Goal: Information Seeking & Learning: Learn about a topic

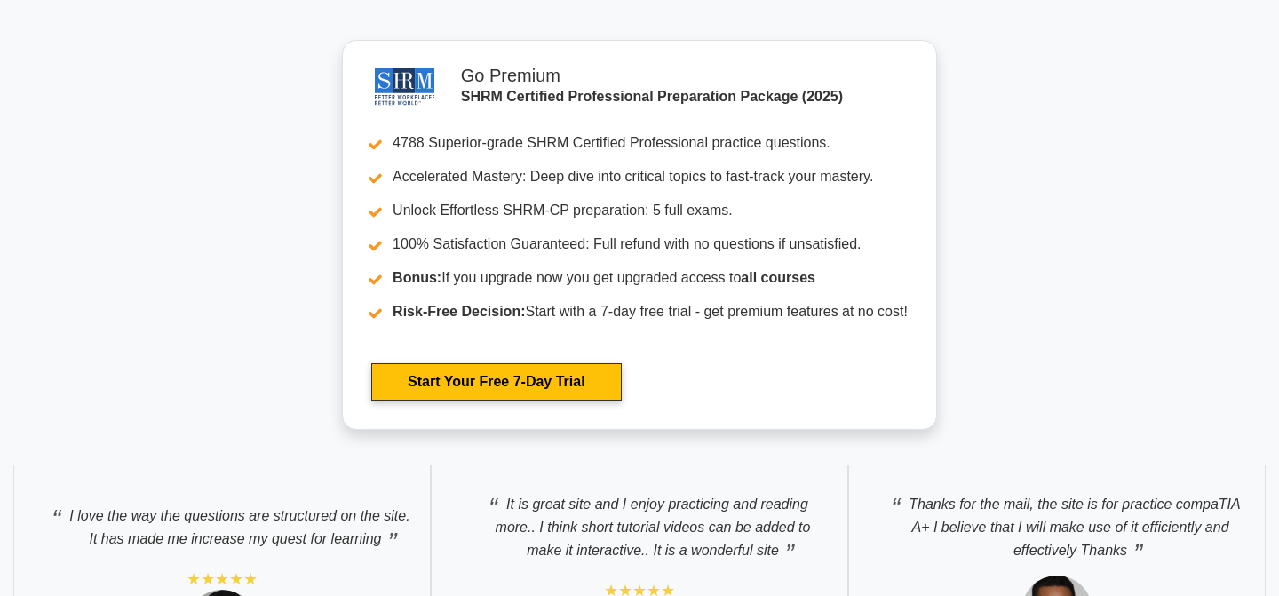
scroll to position [3525, 0]
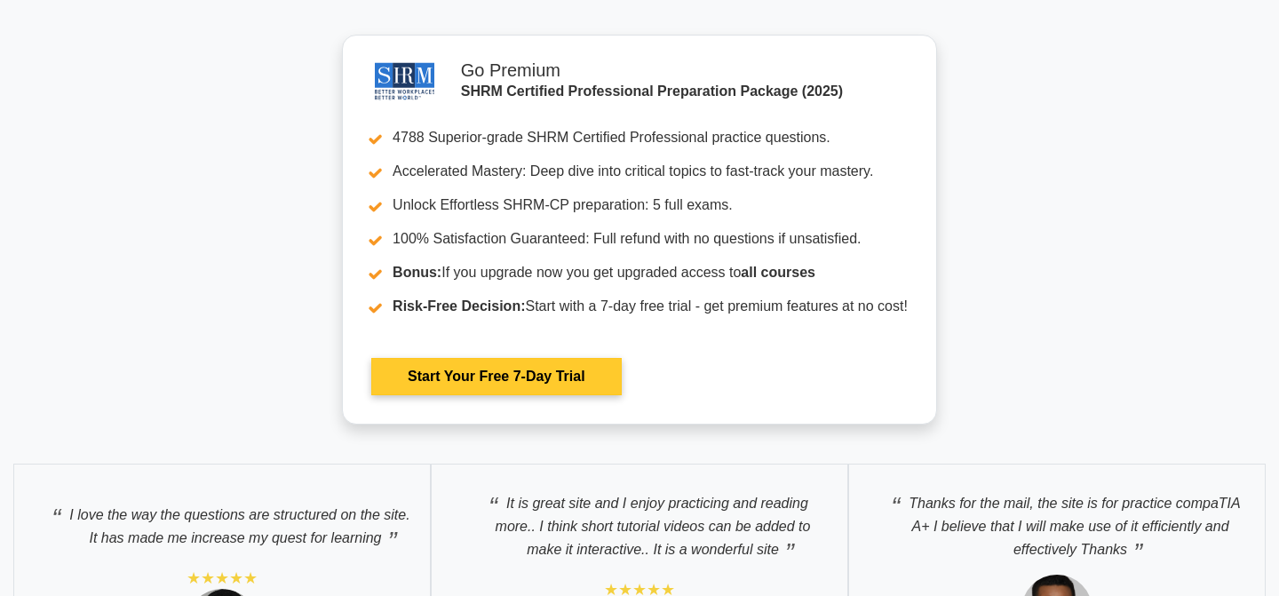
click at [621, 358] on link "Start Your Free 7-Day Trial" at bounding box center [496, 376] width 250 height 37
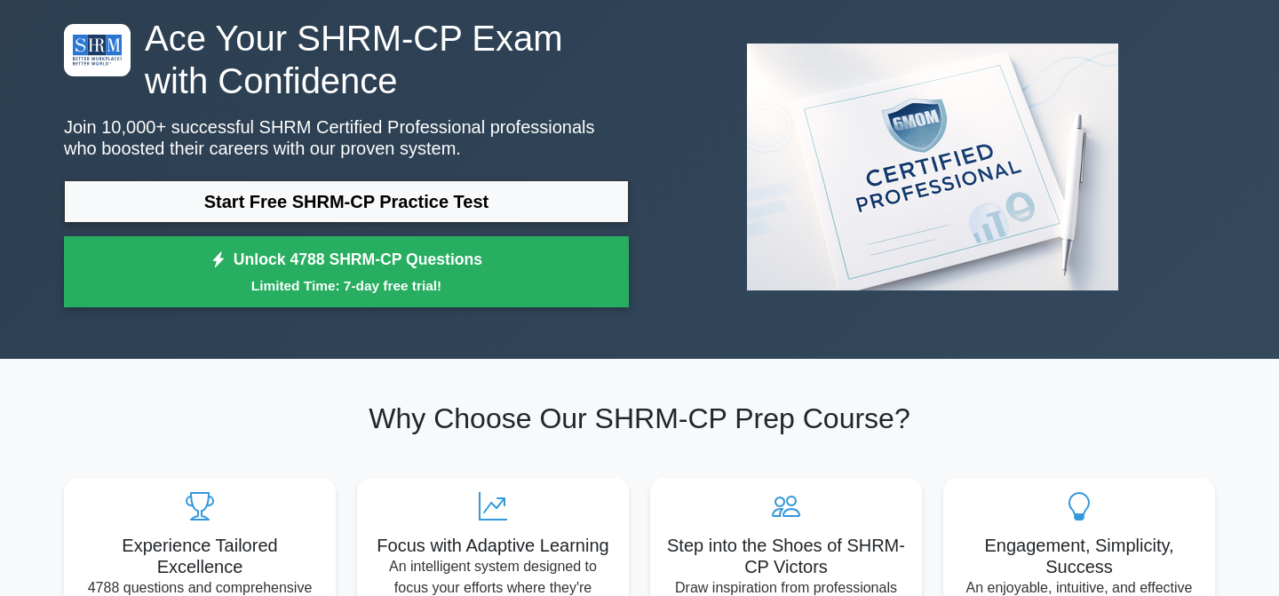
scroll to position [0, 0]
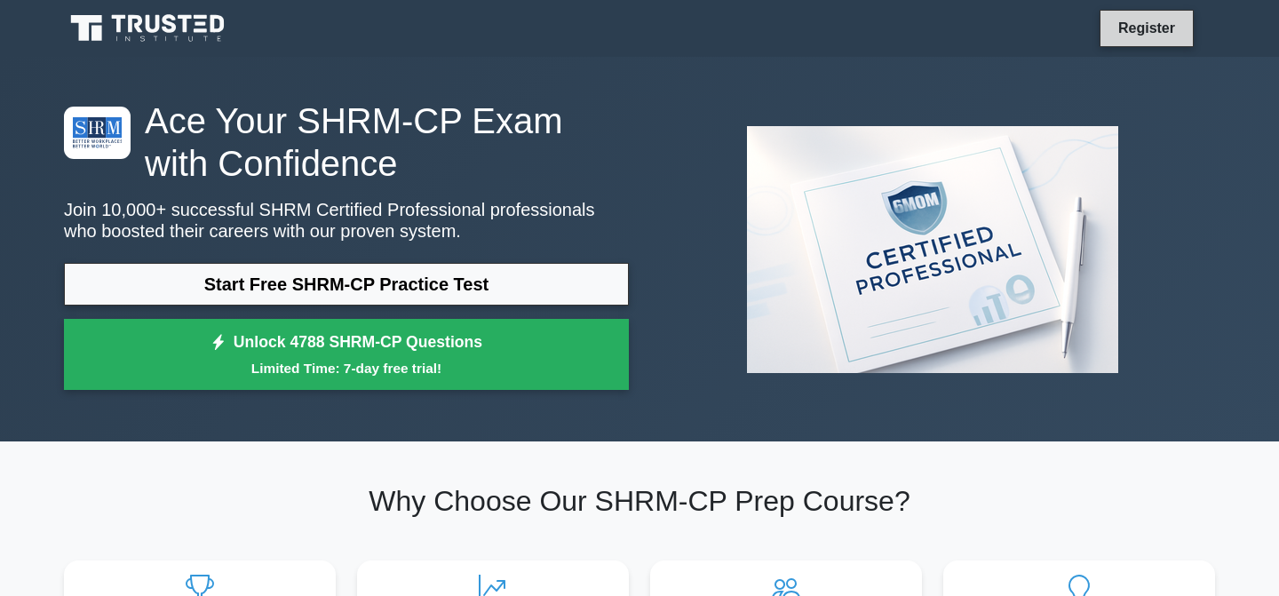
click at [1126, 20] on link "Register" at bounding box center [1147, 28] width 78 height 22
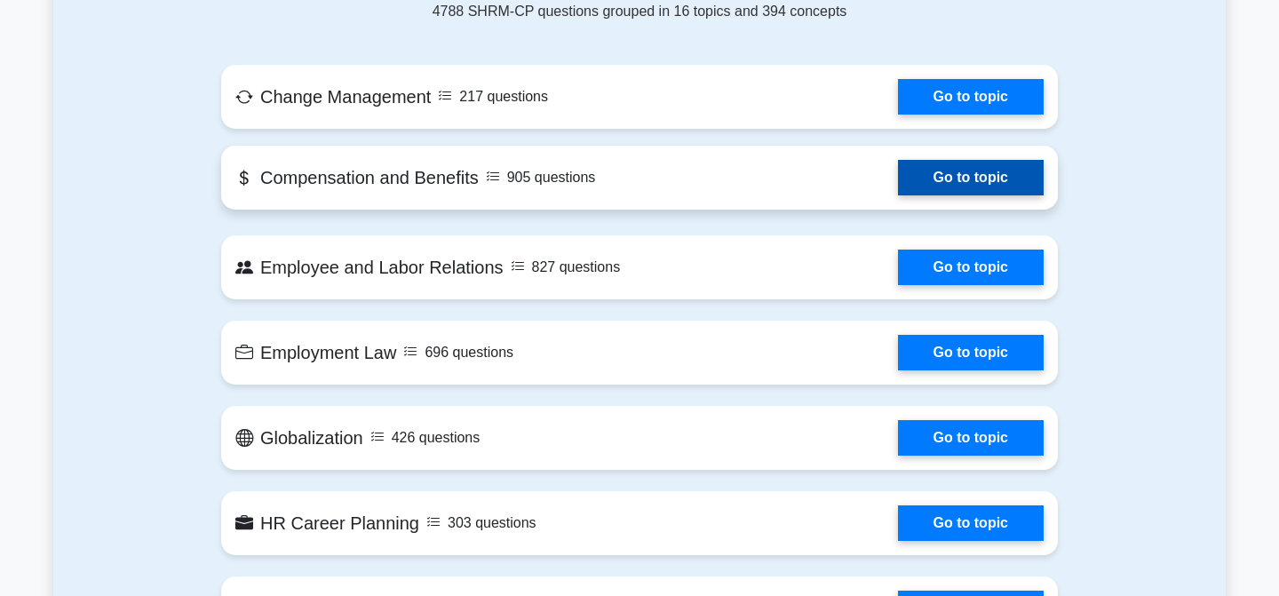
scroll to position [871, 0]
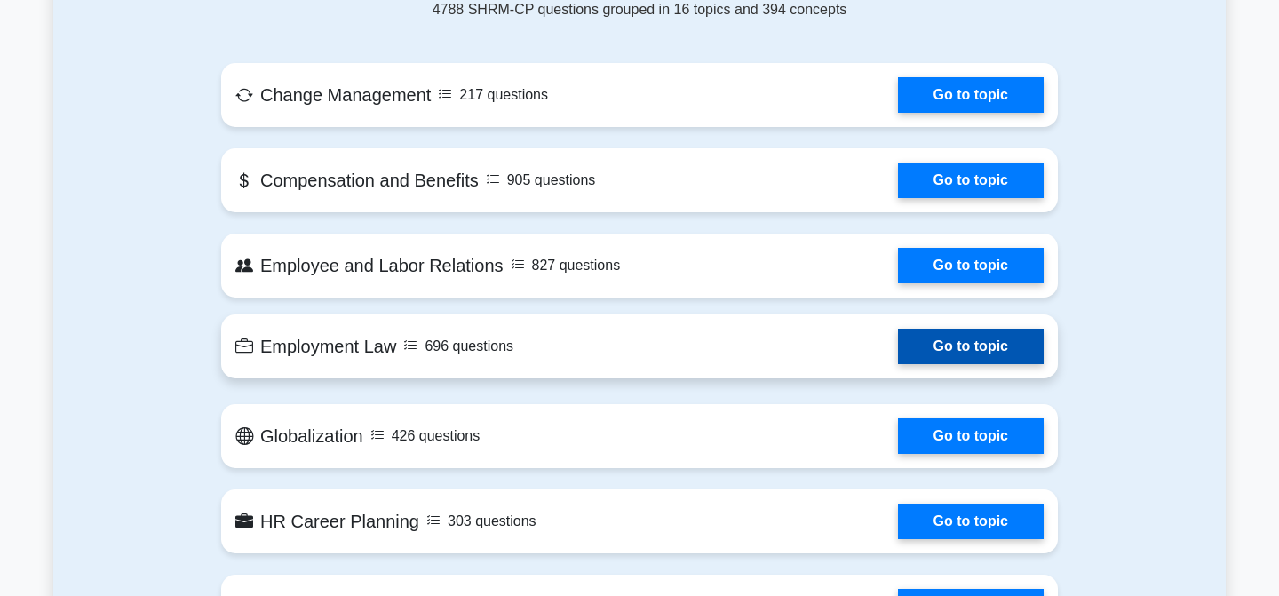
click at [959, 337] on link "Go to topic" at bounding box center [971, 347] width 146 height 36
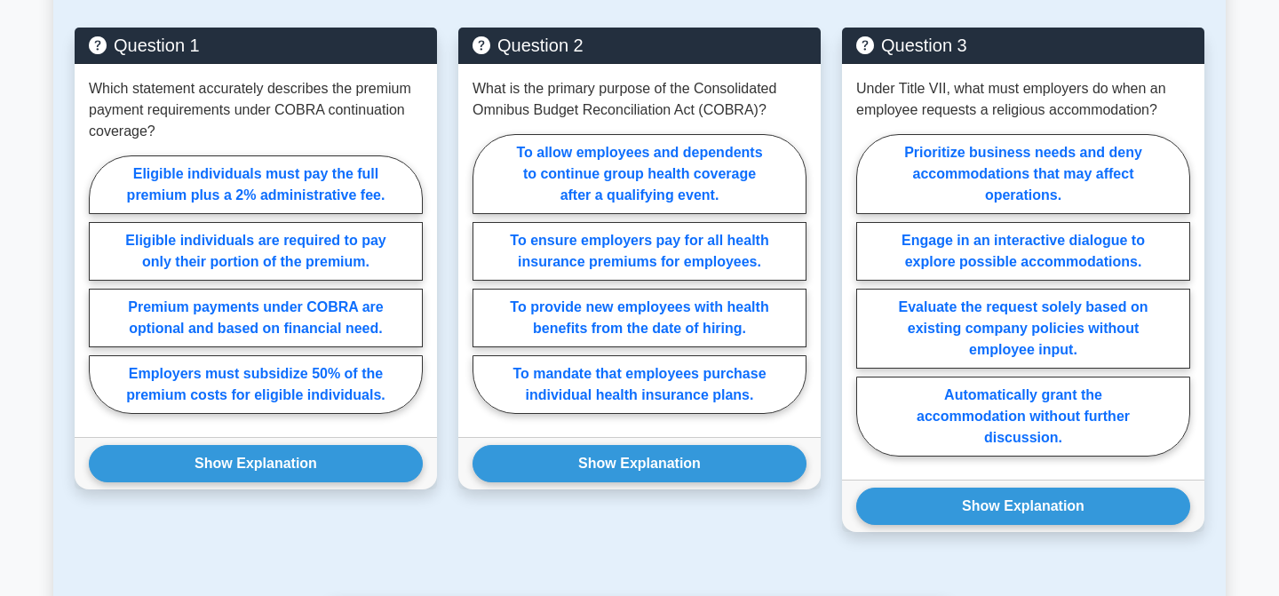
scroll to position [1201, 0]
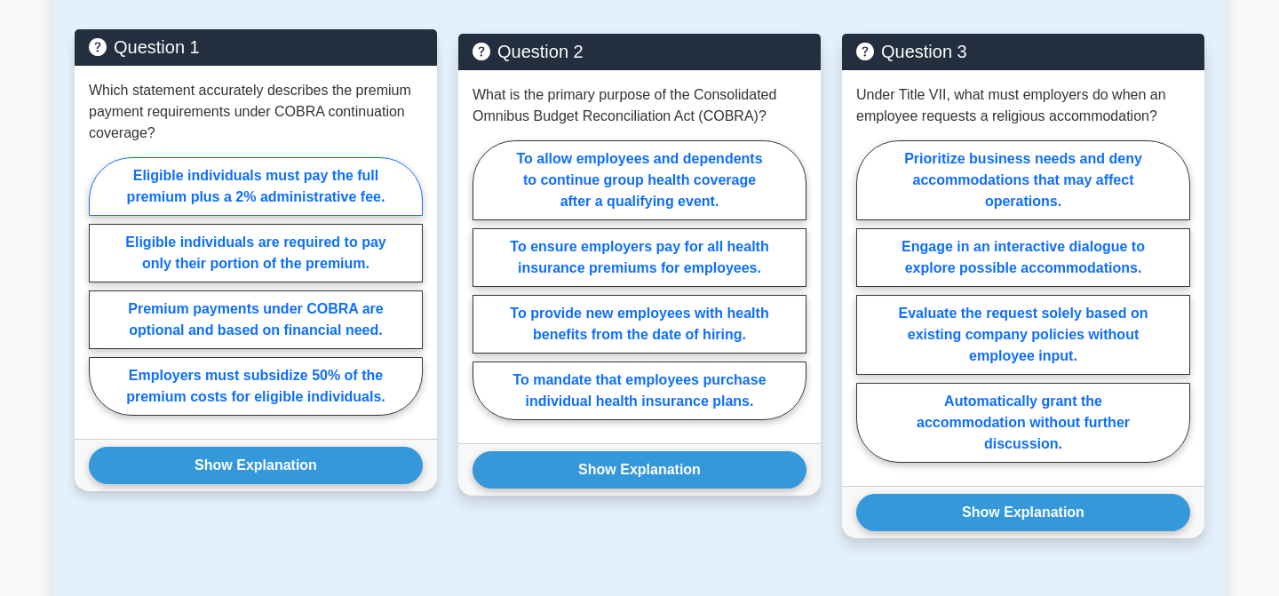
click at [371, 171] on label "Eligible individuals must pay the full premium plus a 2% administrative fee." at bounding box center [256, 186] width 334 height 59
click at [100, 286] on input "Eligible individuals must pay the full premium plus a 2% administrative fee." at bounding box center [95, 292] width 12 height 12
radio input "true"
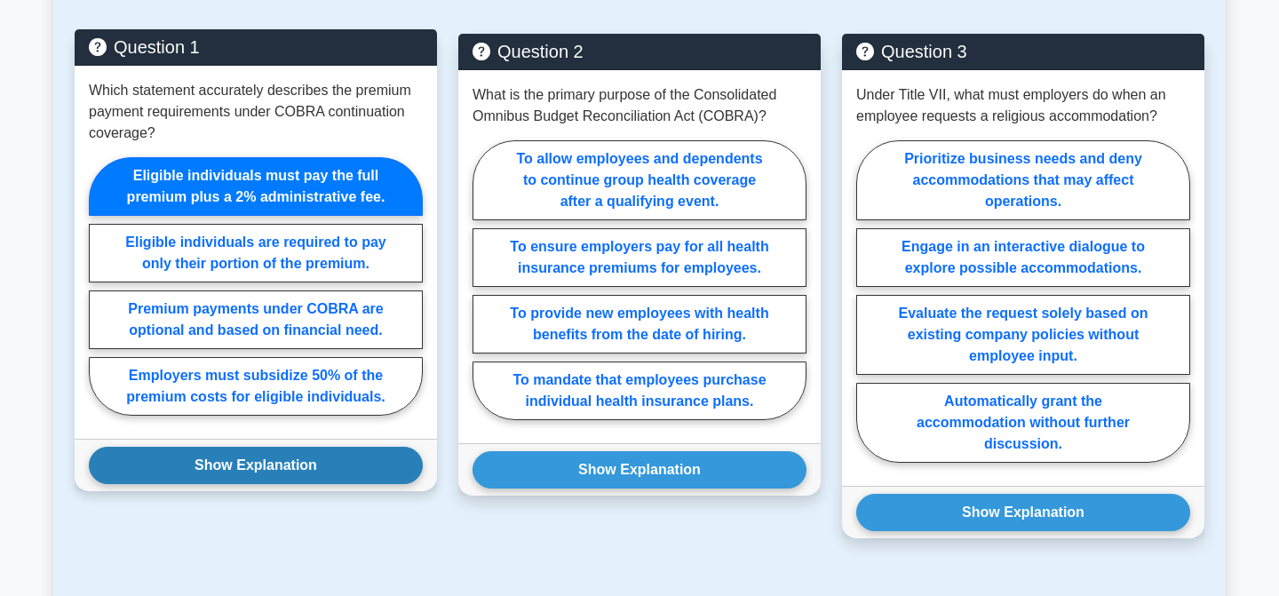
click at [296, 464] on button "Show Explanation" at bounding box center [256, 465] width 334 height 37
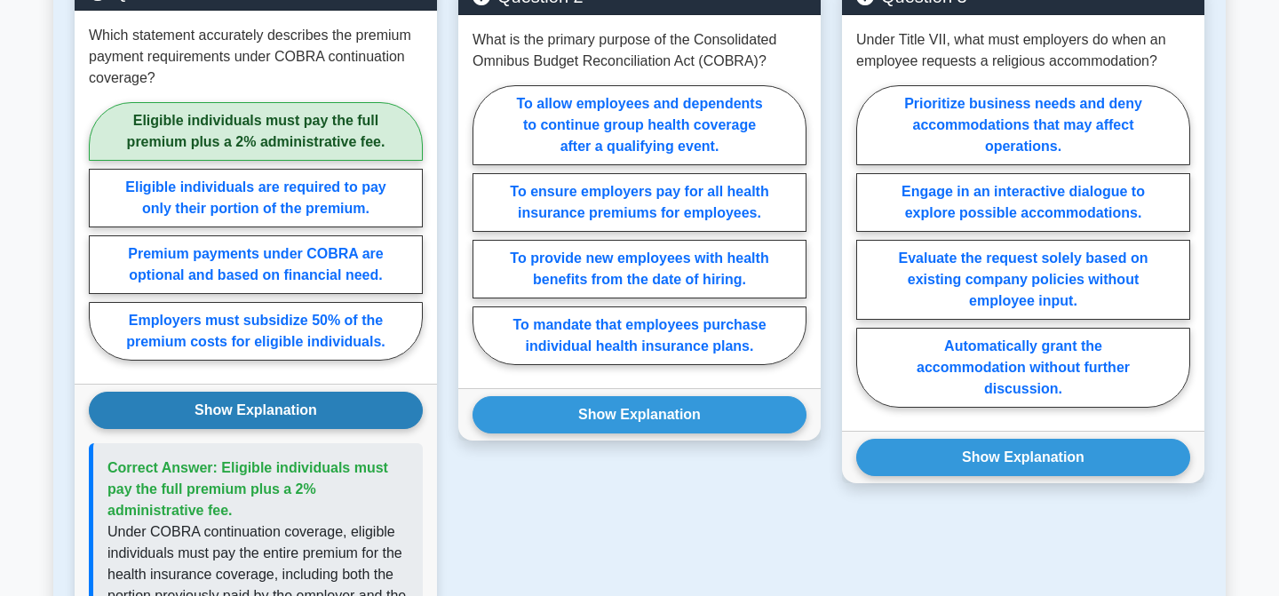
scroll to position [1170, 0]
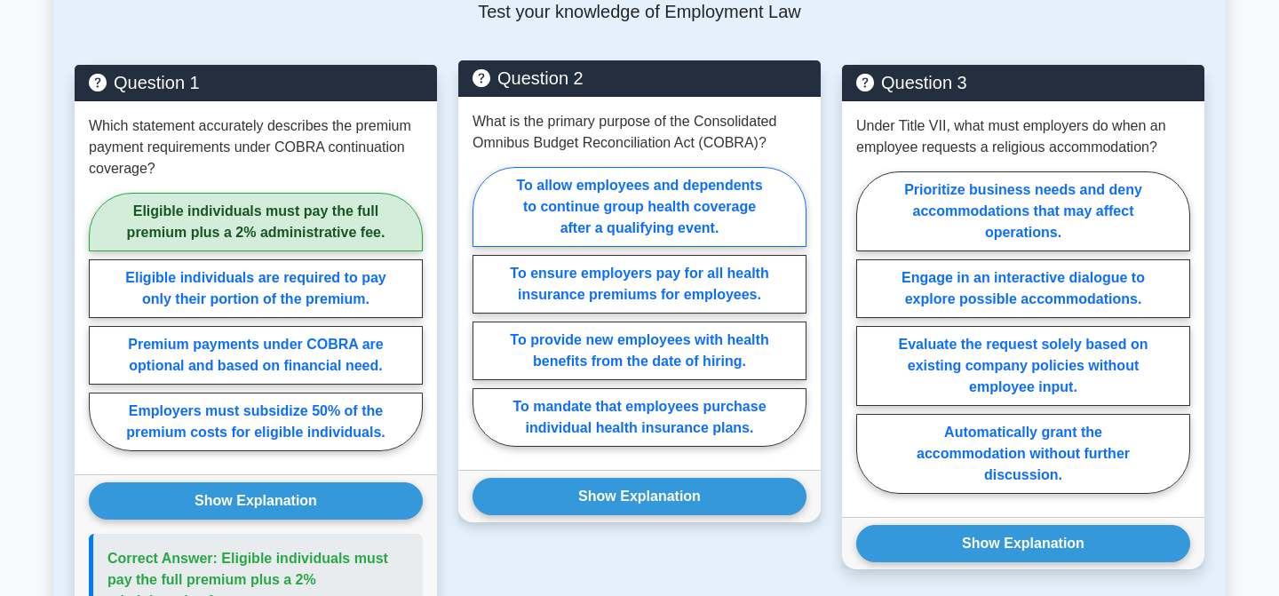
click at [763, 225] on label "To allow employees and dependents to continue group health coverage after a qua…" at bounding box center [640, 207] width 334 height 80
click at [484, 306] on input "To allow employees and dependents to continue group health coverage after a qua…" at bounding box center [479, 312] width 12 height 12
radio input "true"
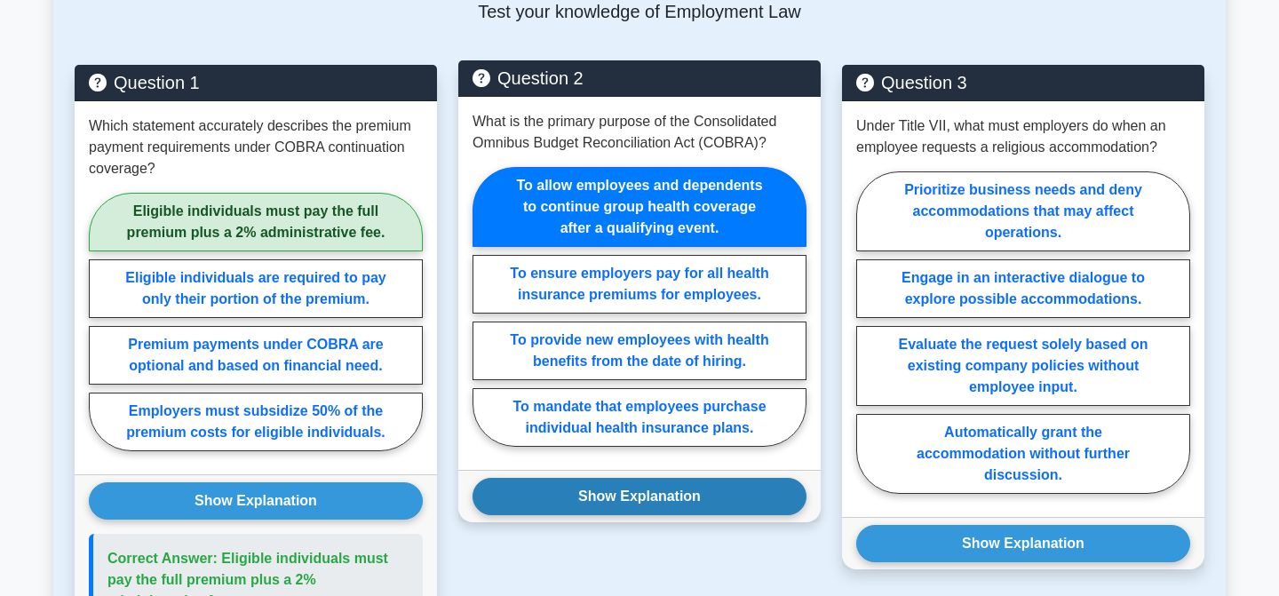
click at [697, 487] on button "Show Explanation" at bounding box center [640, 496] width 334 height 37
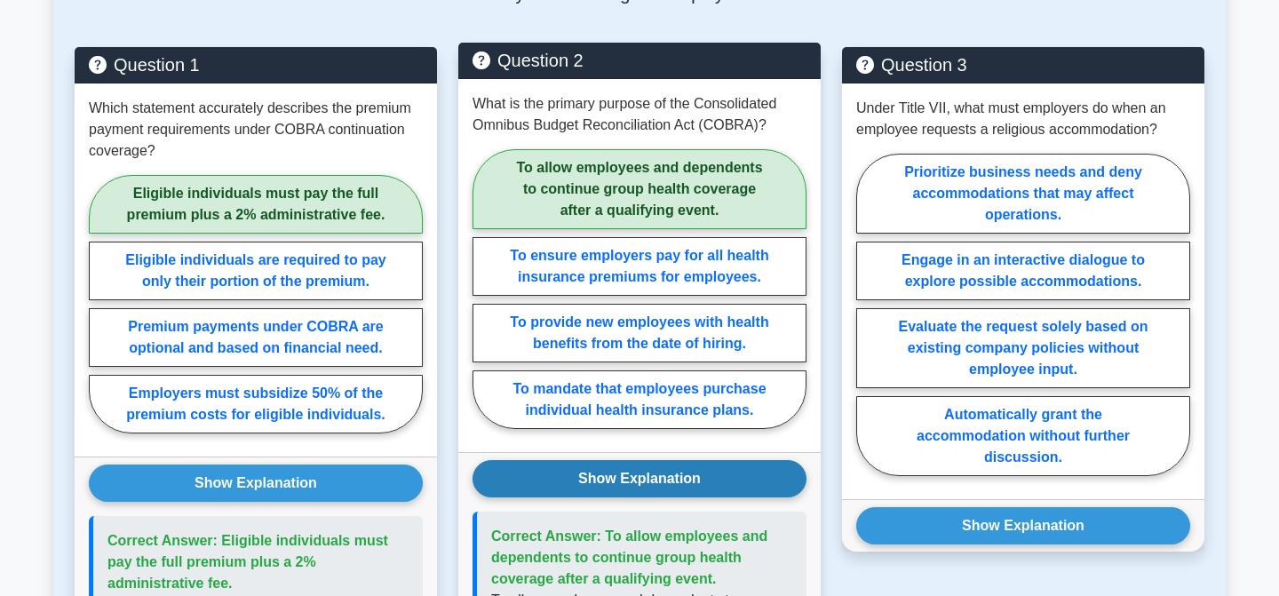
scroll to position [1187, 0]
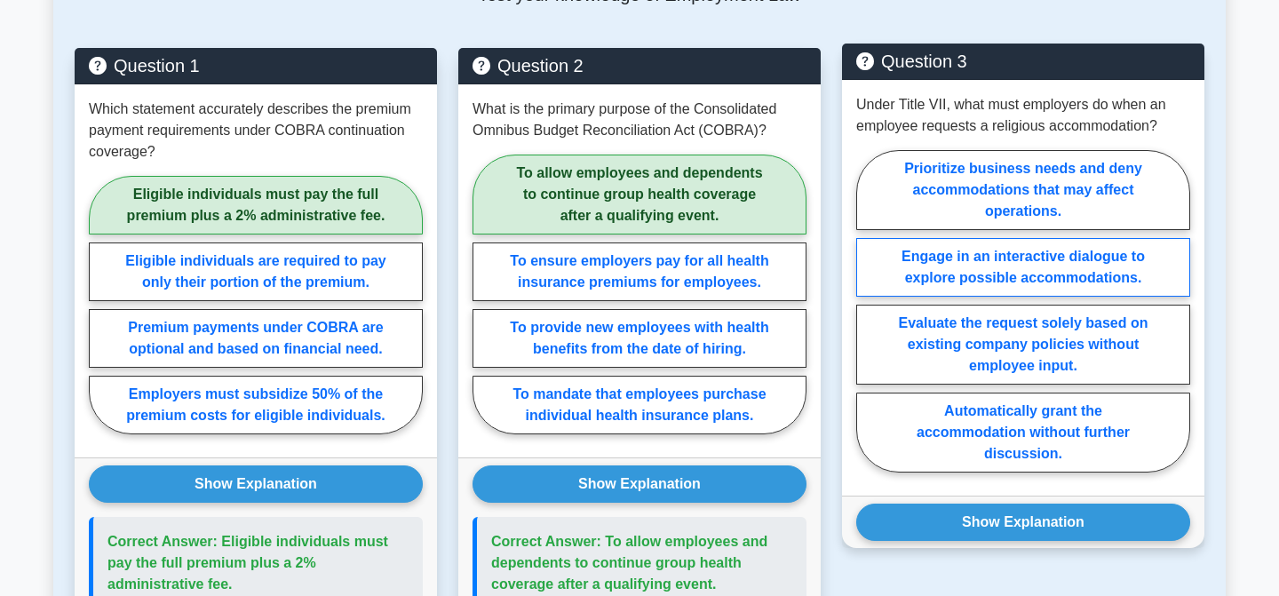
click at [1149, 270] on label "Engage in an interactive dialogue to explore possible accommodations." at bounding box center [1023, 267] width 334 height 59
click at [868, 311] on input "Engage in an interactive dialogue to explore possible accommodations." at bounding box center [862, 317] width 12 height 12
radio input "true"
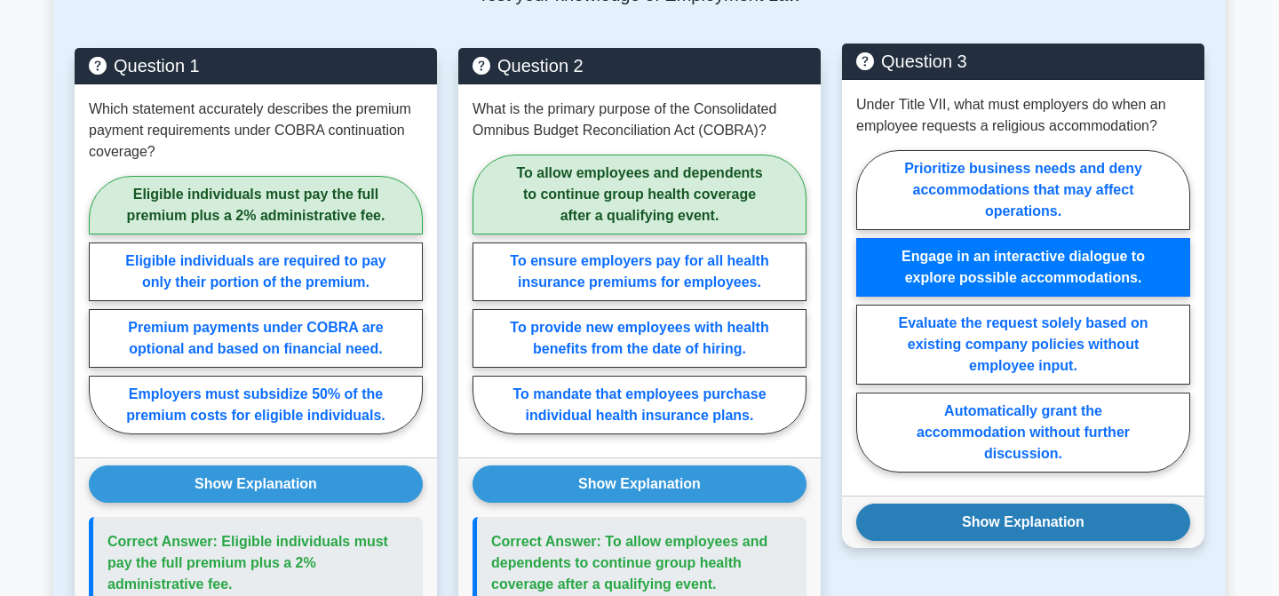
click at [1106, 508] on button "Show Explanation" at bounding box center [1023, 522] width 334 height 37
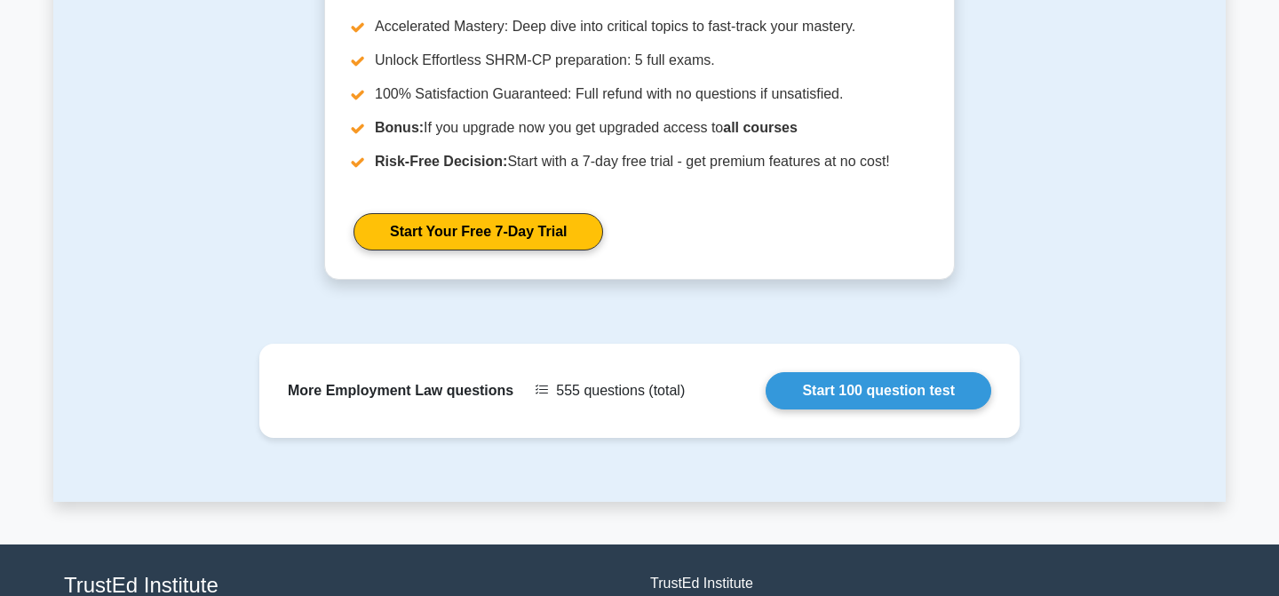
scroll to position [2309, 0]
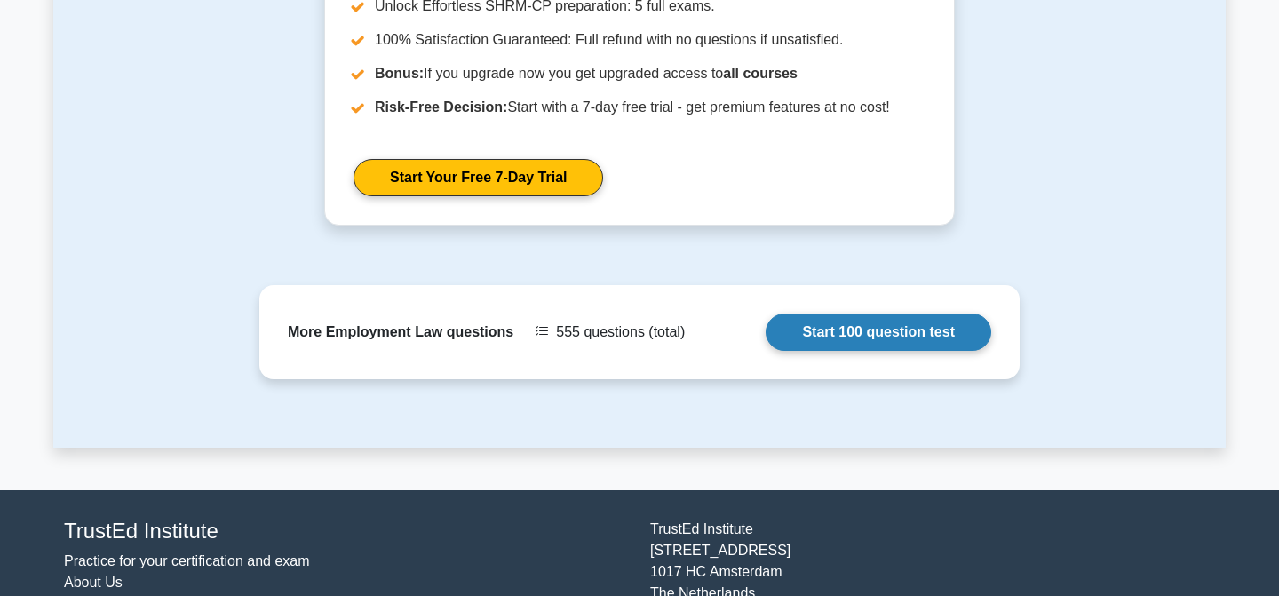
click at [906, 339] on link "Start 100 question test" at bounding box center [879, 332] width 226 height 37
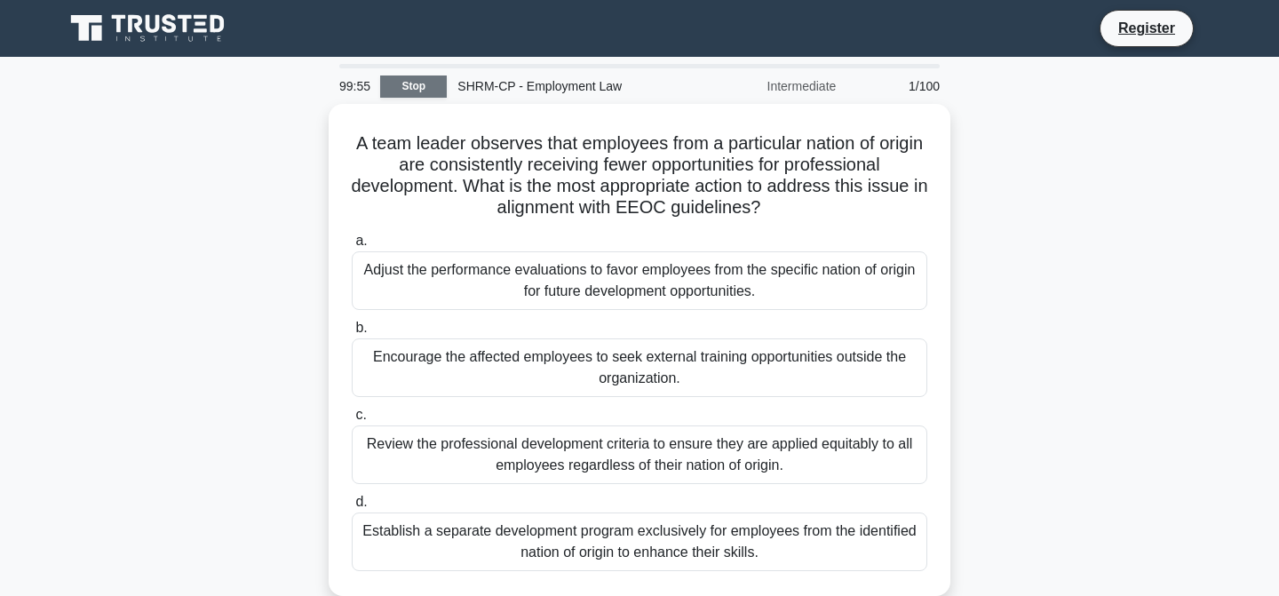
click at [421, 88] on link "Stop" at bounding box center [413, 87] width 67 height 22
click at [990, 261] on div "A team leader observes that employees from a particular nation of origin are co…" at bounding box center [639, 360] width 1172 height 513
click at [199, 42] on icon at bounding box center [149, 29] width 171 height 34
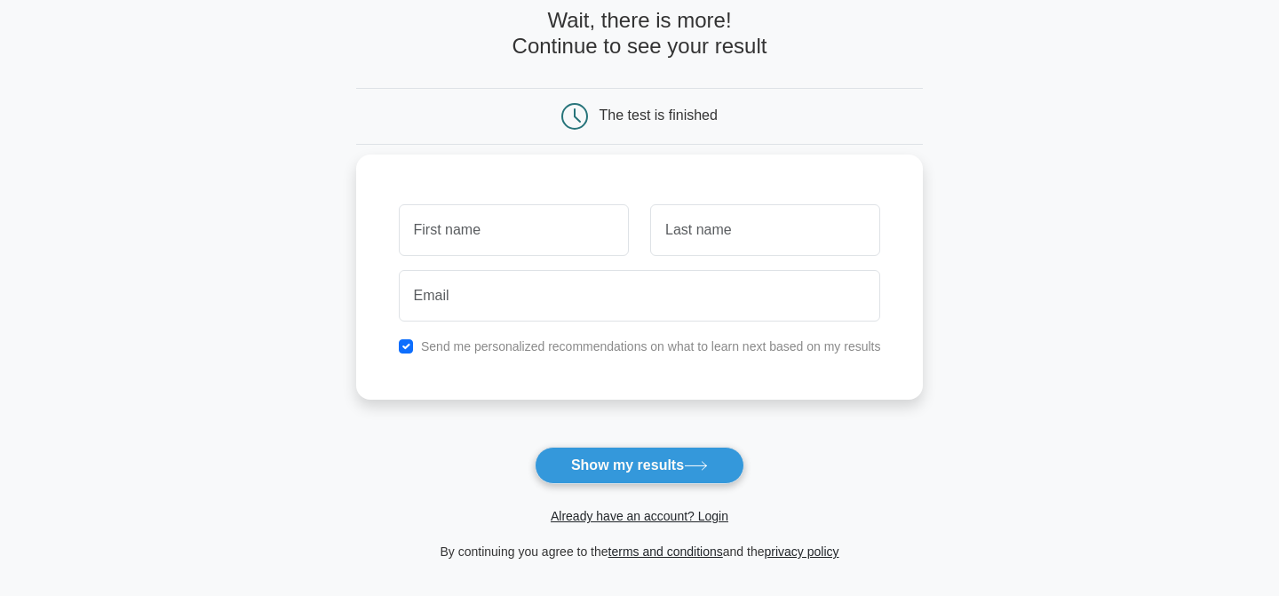
scroll to position [93, 0]
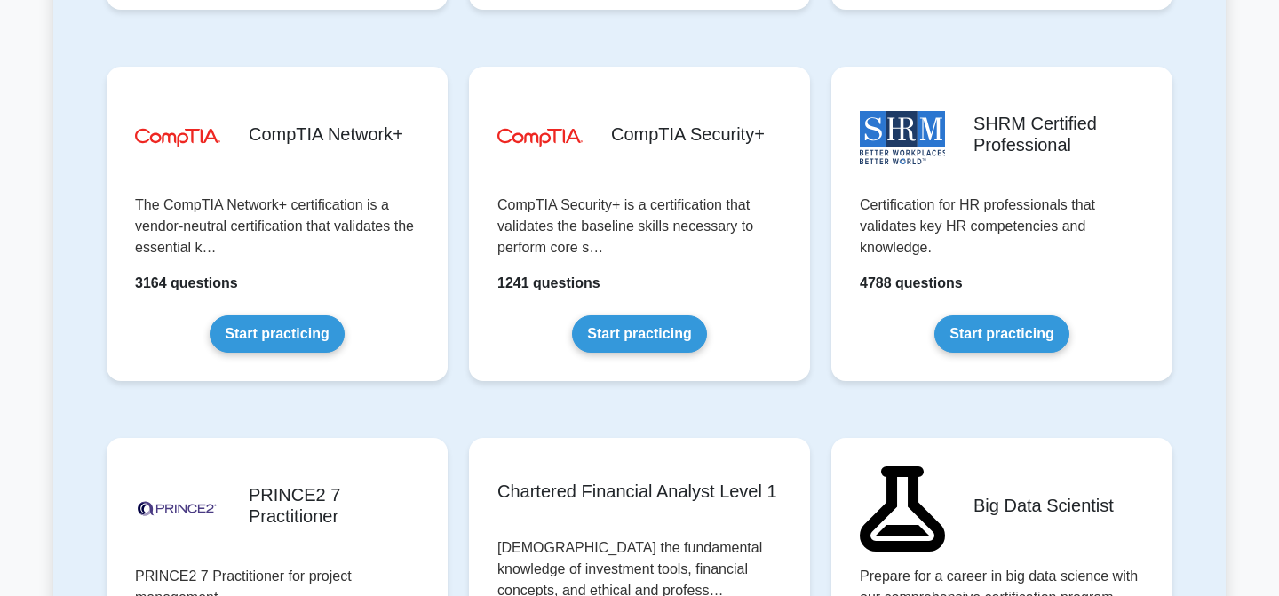
scroll to position [3304, 0]
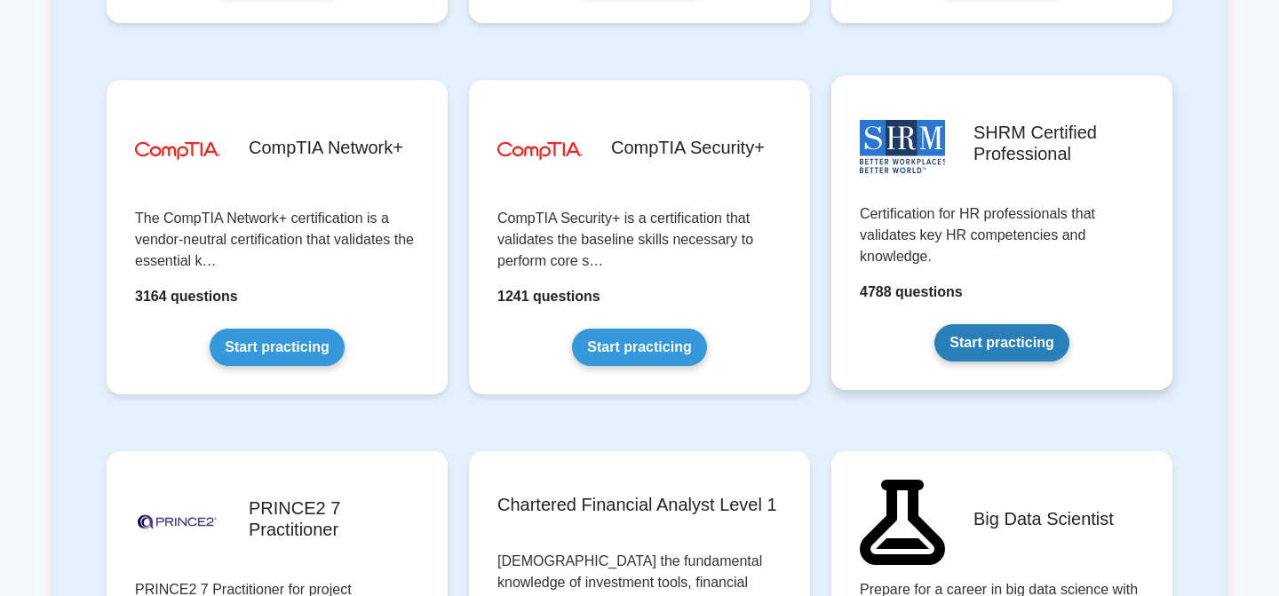
click at [937, 324] on link "Start practicing" at bounding box center [1001, 342] width 134 height 37
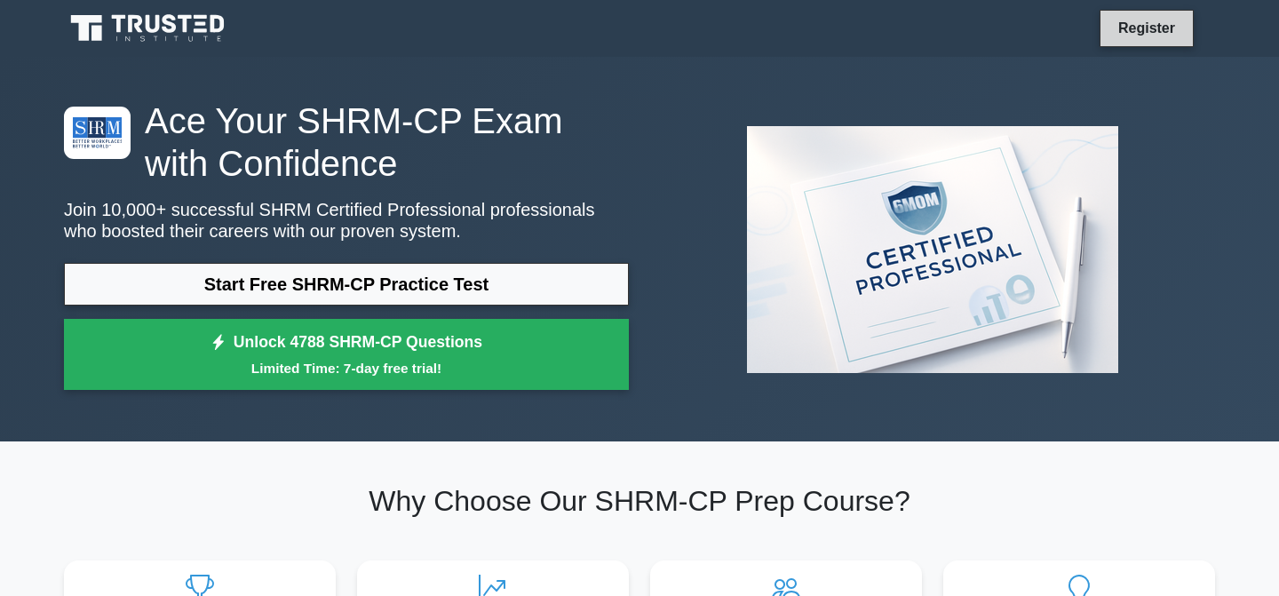
click at [1160, 35] on link "Register" at bounding box center [1147, 28] width 78 height 22
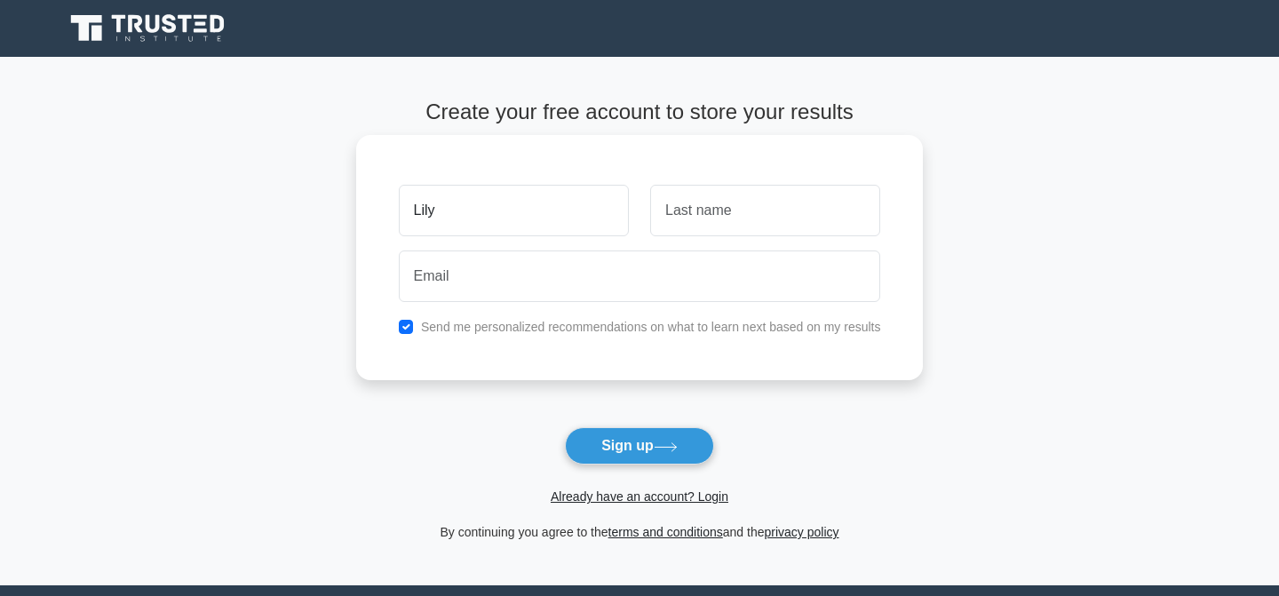
type input "Lily"
type input "Hallum"
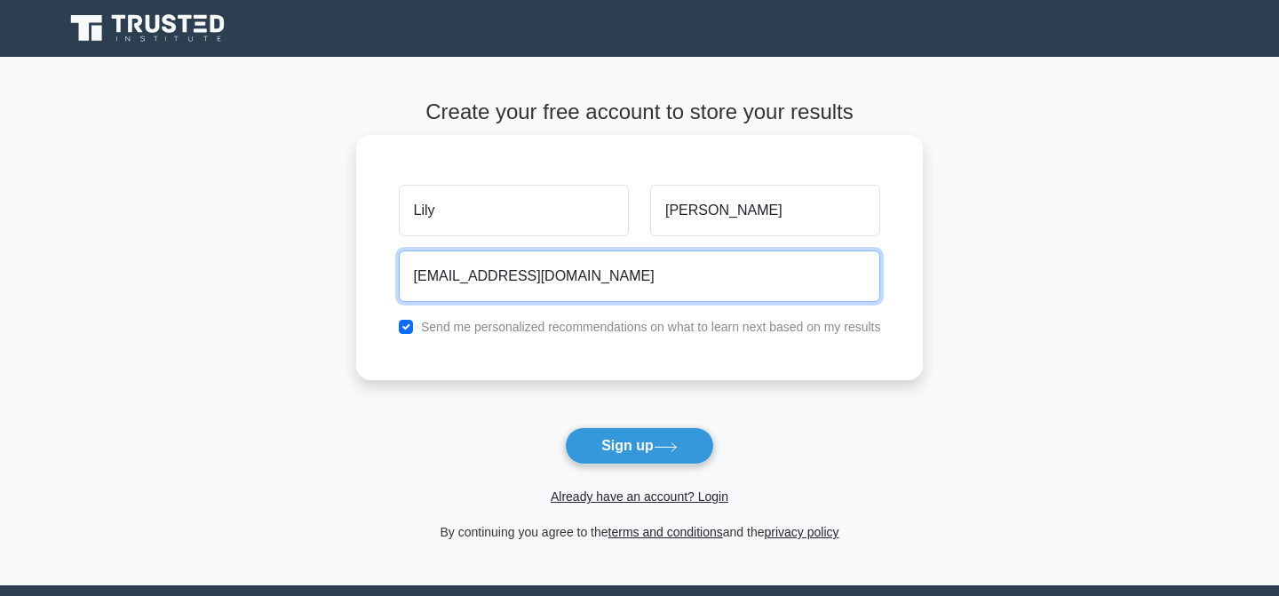
type input "lilhal234@gmail.com"
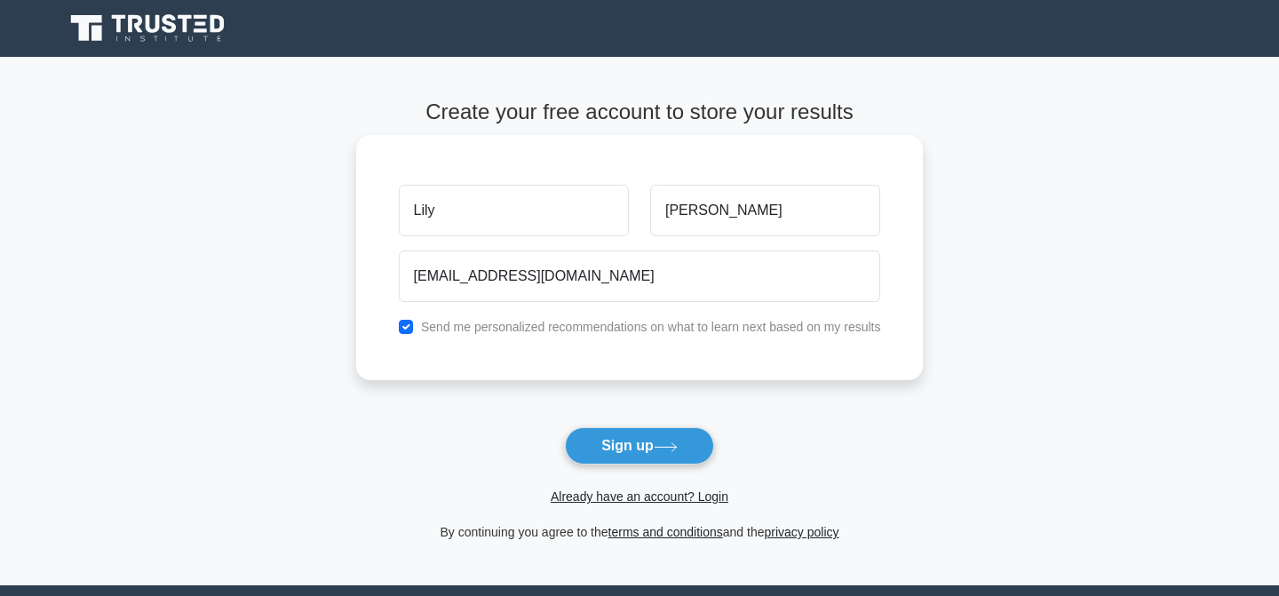
click at [553, 325] on label "Send me personalized recommendations on what to learn next based on my results" at bounding box center [651, 327] width 460 height 14
click at [401, 325] on input "checkbox" at bounding box center [406, 327] width 14 height 14
checkbox input "false"
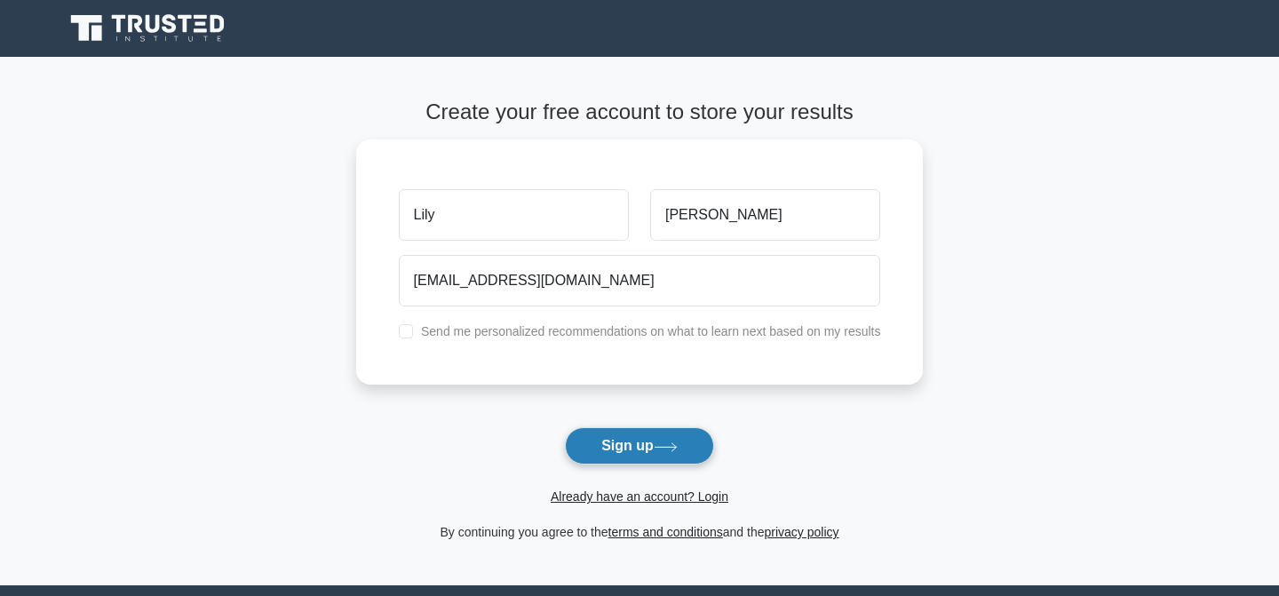
click at [658, 446] on button "Sign up" at bounding box center [639, 445] width 149 height 37
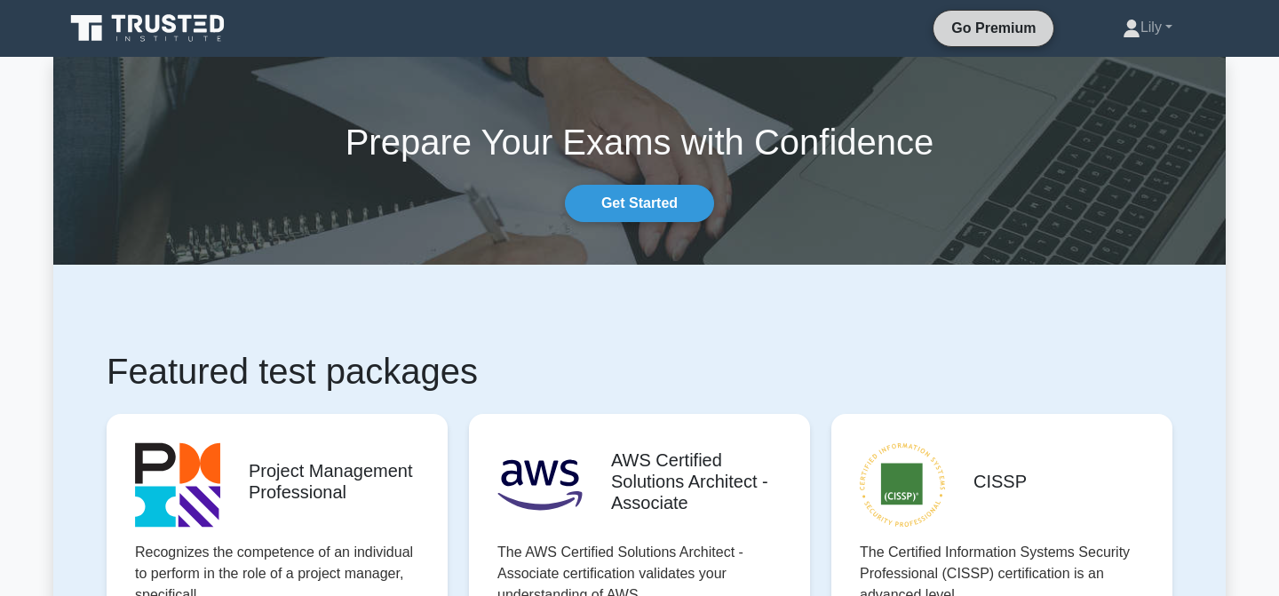
click at [988, 39] on link "Go Premium" at bounding box center [994, 28] width 106 height 22
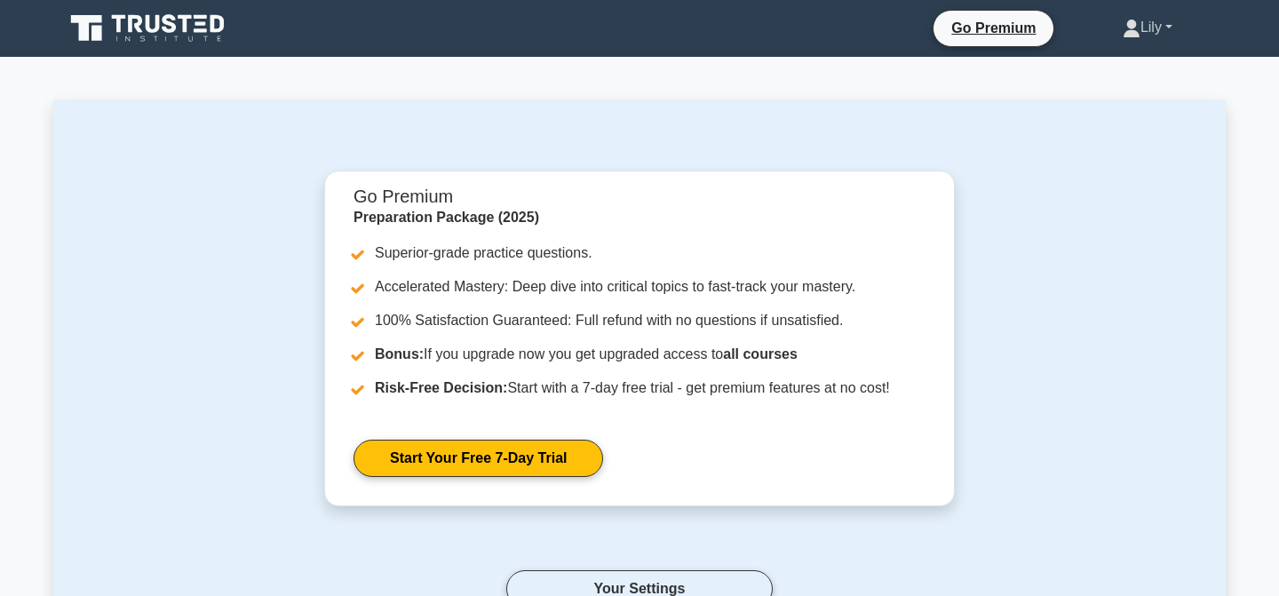
click at [1148, 31] on link "Lily" at bounding box center [1147, 28] width 135 height 36
click at [1122, 64] on link "Profile" at bounding box center [1151, 69] width 140 height 28
click at [175, 31] on icon at bounding box center [149, 29] width 171 height 34
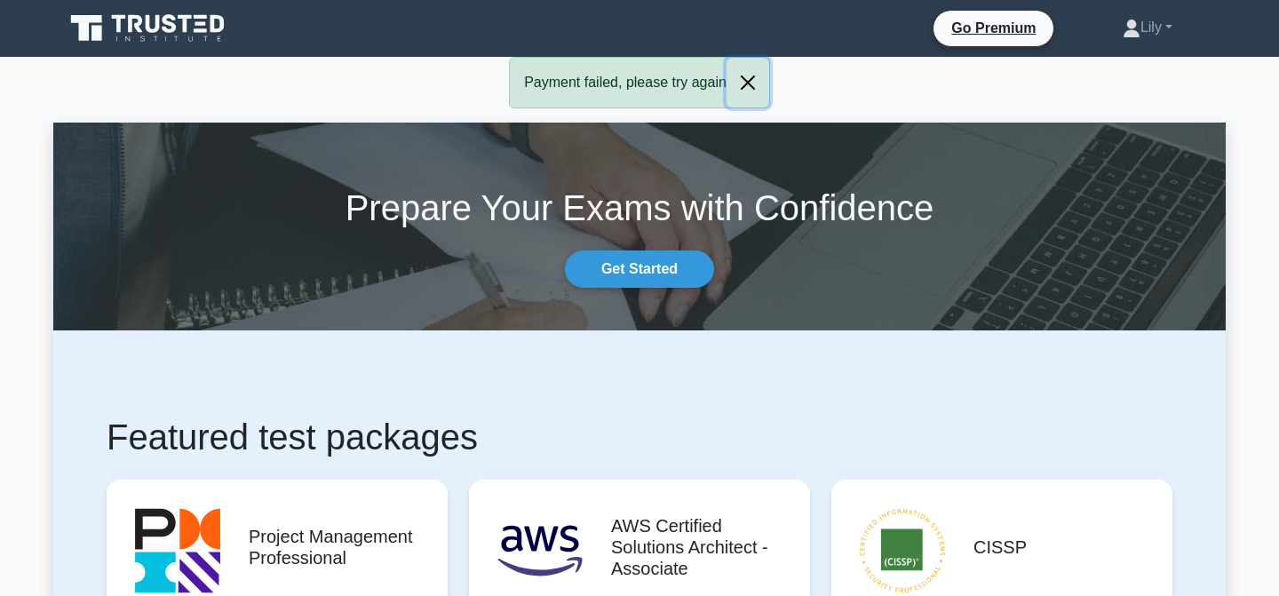
click at [748, 90] on button "Close" at bounding box center [748, 83] width 43 height 50
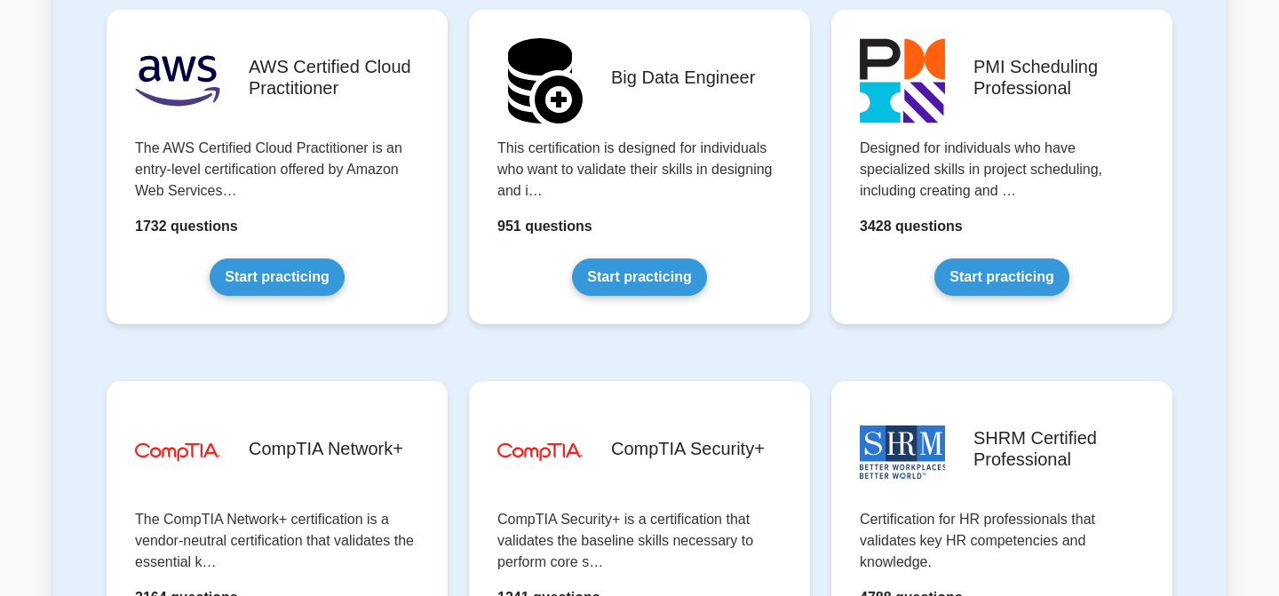
scroll to position [3192, 0]
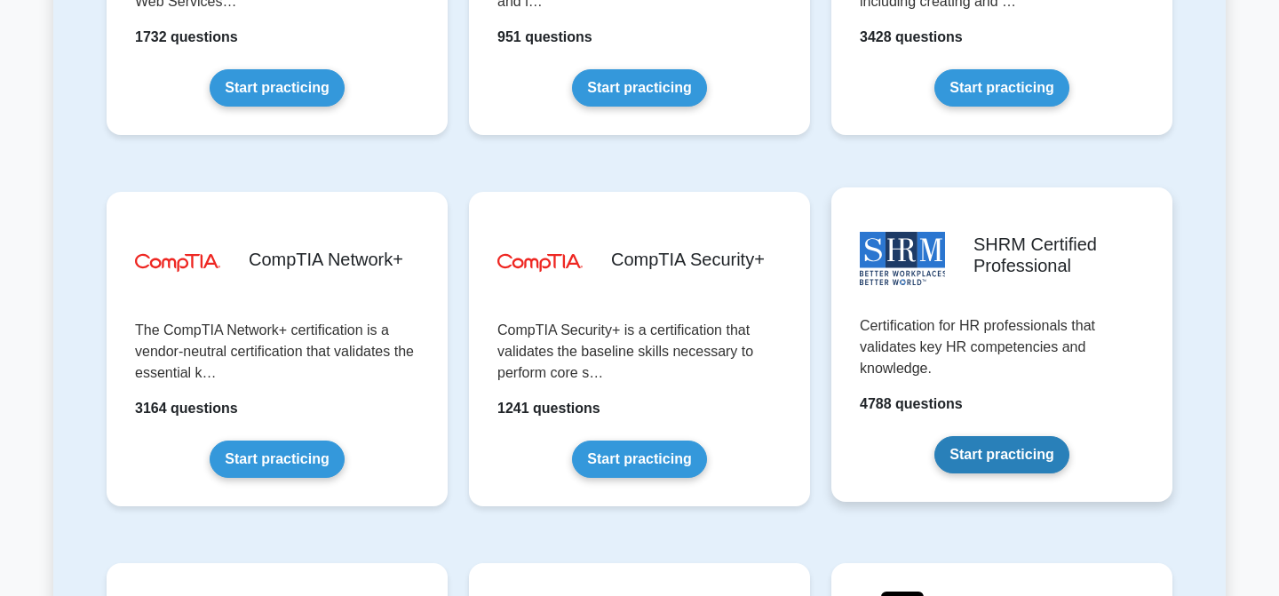
click at [1030, 457] on link "Start practicing" at bounding box center [1001, 454] width 134 height 37
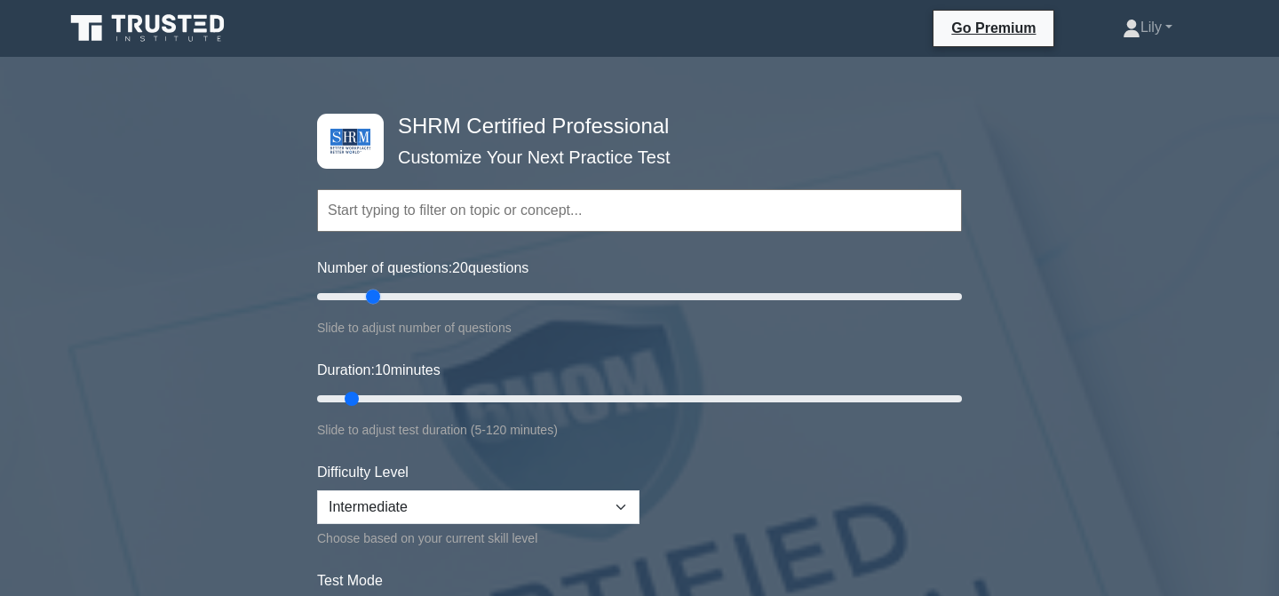
drag, startPoint x: 346, startPoint y: 296, endPoint x: 374, endPoint y: 297, distance: 27.5
type input "20"
click at [374, 297] on input "Number of questions: 20 questions" at bounding box center [639, 296] width 645 height 21
drag, startPoint x: 354, startPoint y: 401, endPoint x: 395, endPoint y: 401, distance: 41.8
type input "20"
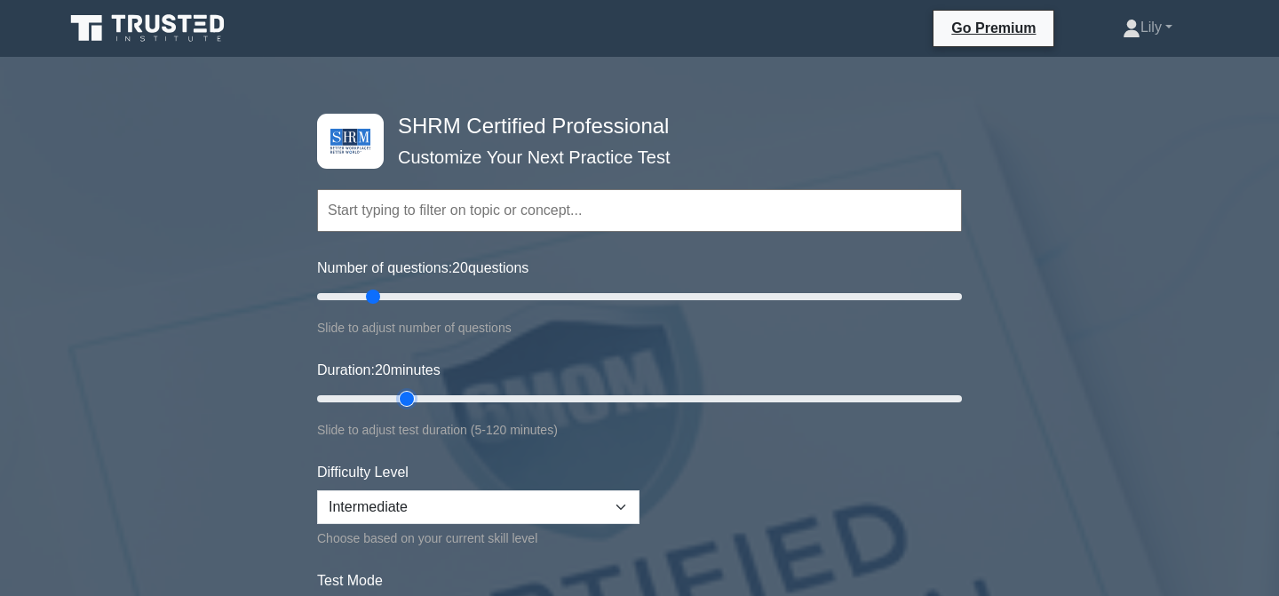
click at [395, 401] on input "Duration: 20 minutes" at bounding box center [639, 398] width 645 height 21
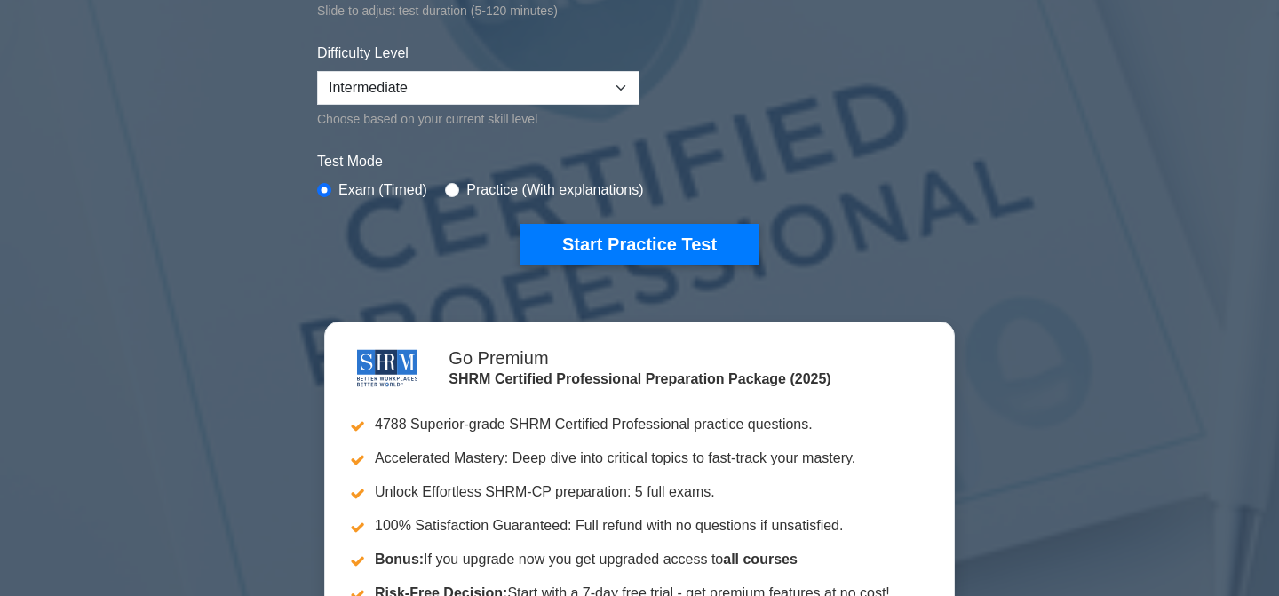
scroll to position [417, 0]
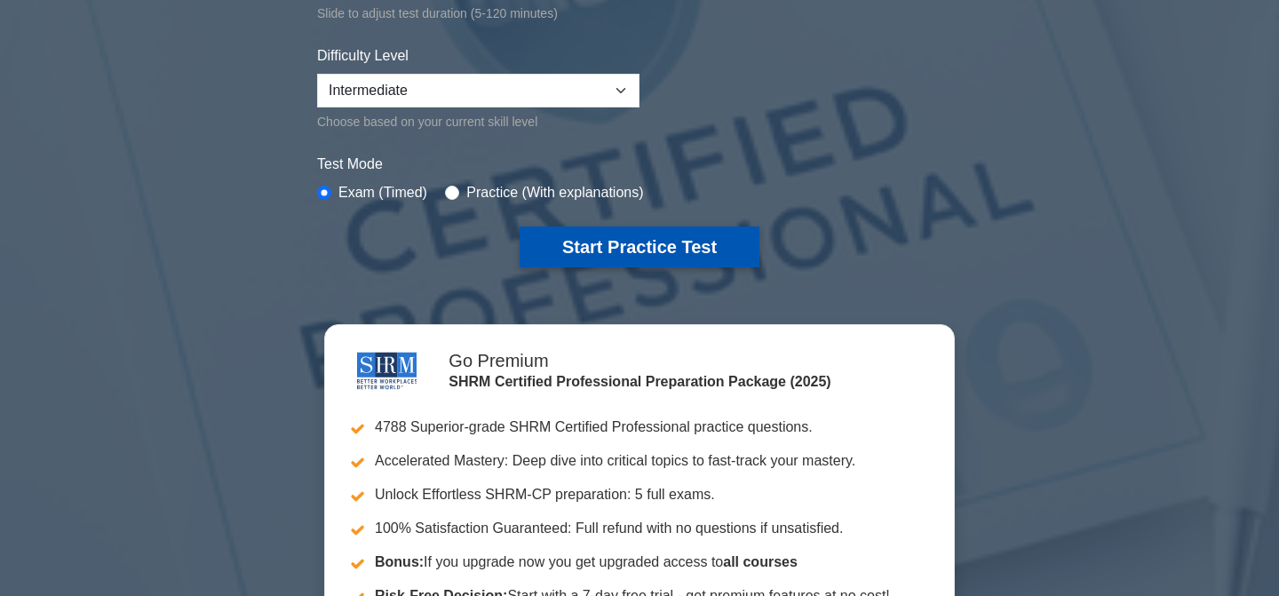
click at [607, 250] on button "Start Practice Test" at bounding box center [640, 247] width 240 height 41
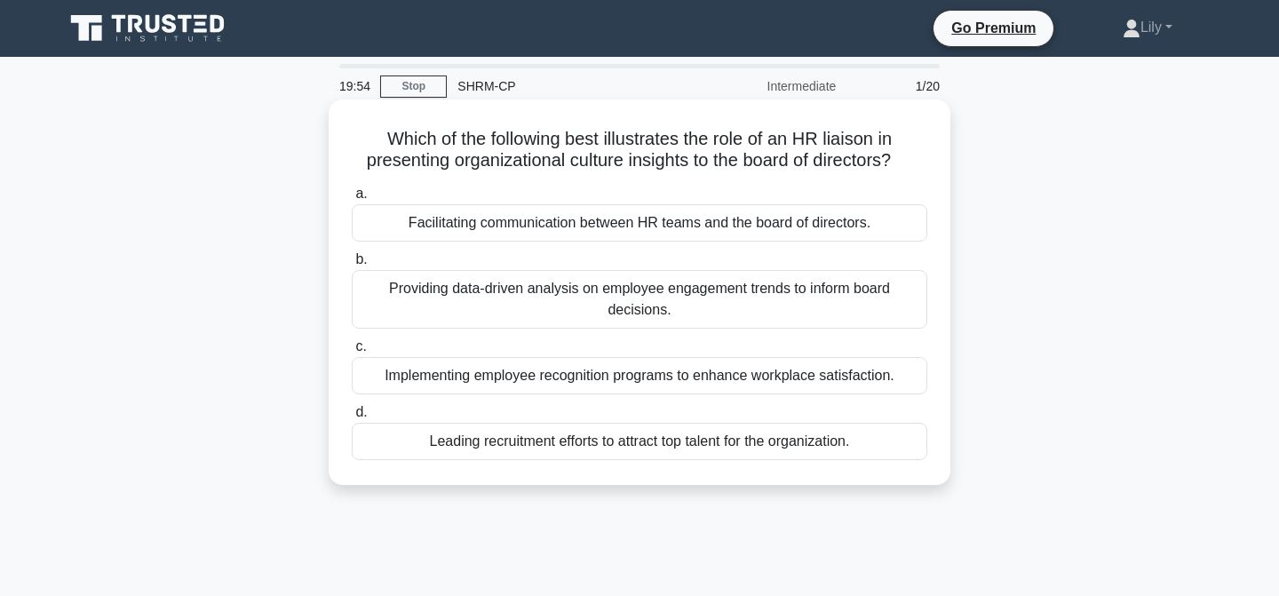
click at [594, 225] on div "Facilitating communication between HR teams and the board of directors." at bounding box center [640, 222] width 576 height 37
click at [352, 200] on input "a. Facilitating communication between HR teams and the board of directors." at bounding box center [352, 194] width 0 height 12
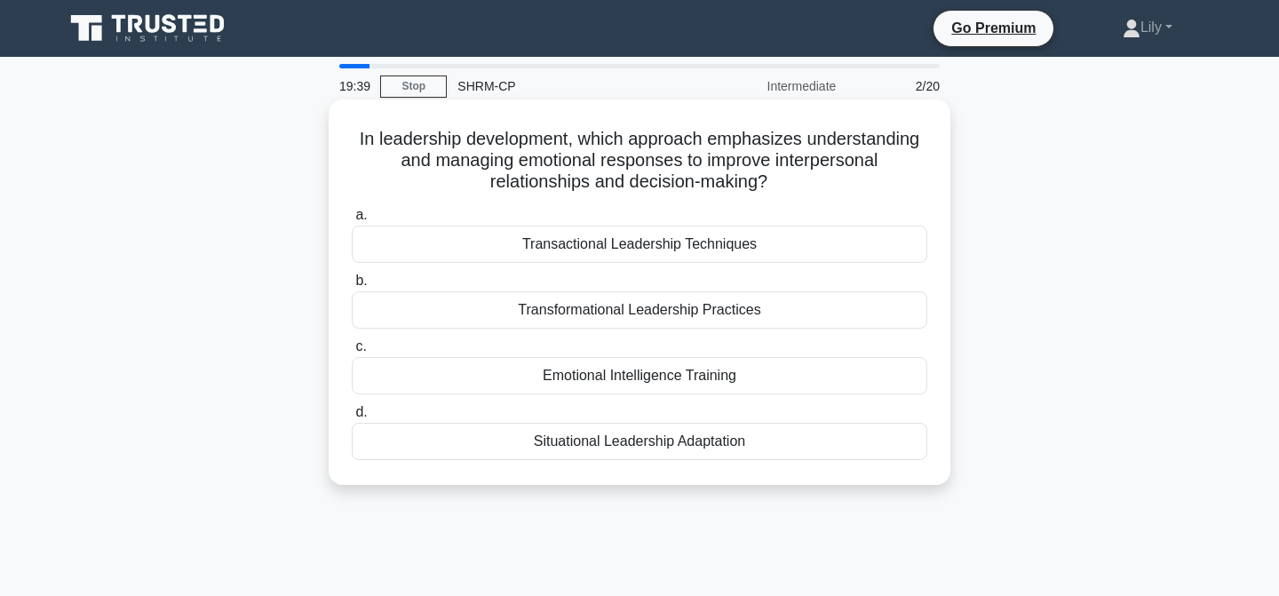
click at [750, 306] on div "Transformational Leadership Practices" at bounding box center [640, 309] width 576 height 37
click at [352, 287] on input "b. Transformational Leadership Practices" at bounding box center [352, 281] width 0 height 12
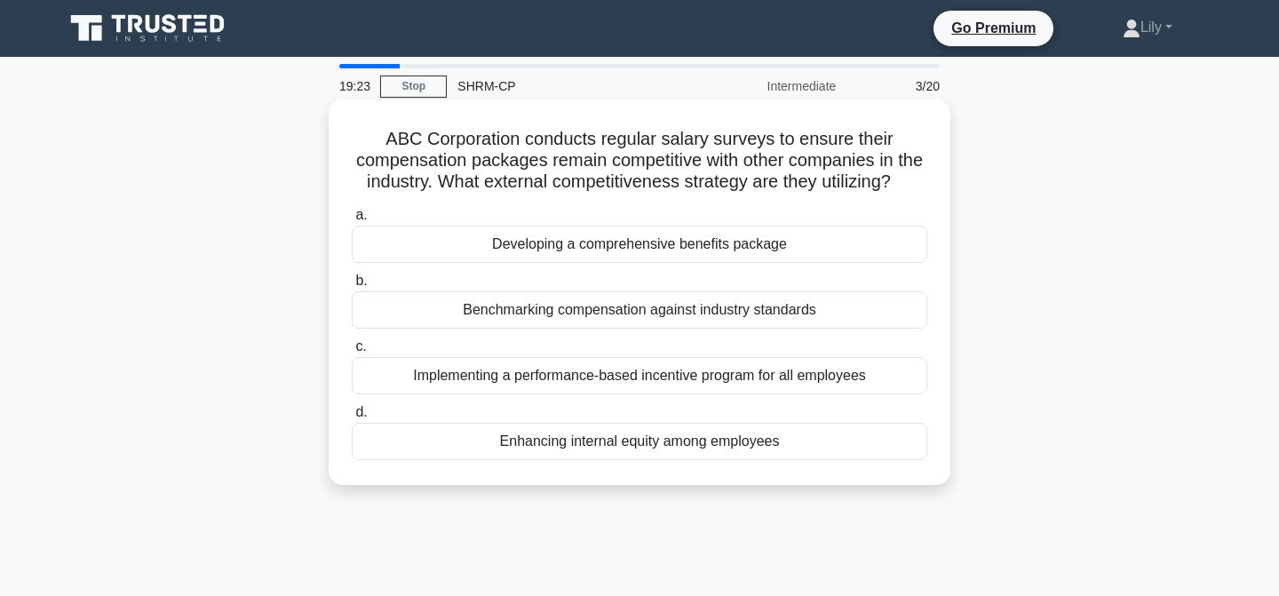
click at [738, 309] on div "Benchmarking compensation against industry standards" at bounding box center [640, 309] width 576 height 37
click at [352, 287] on input "b. Benchmarking compensation against industry standards" at bounding box center [352, 281] width 0 height 12
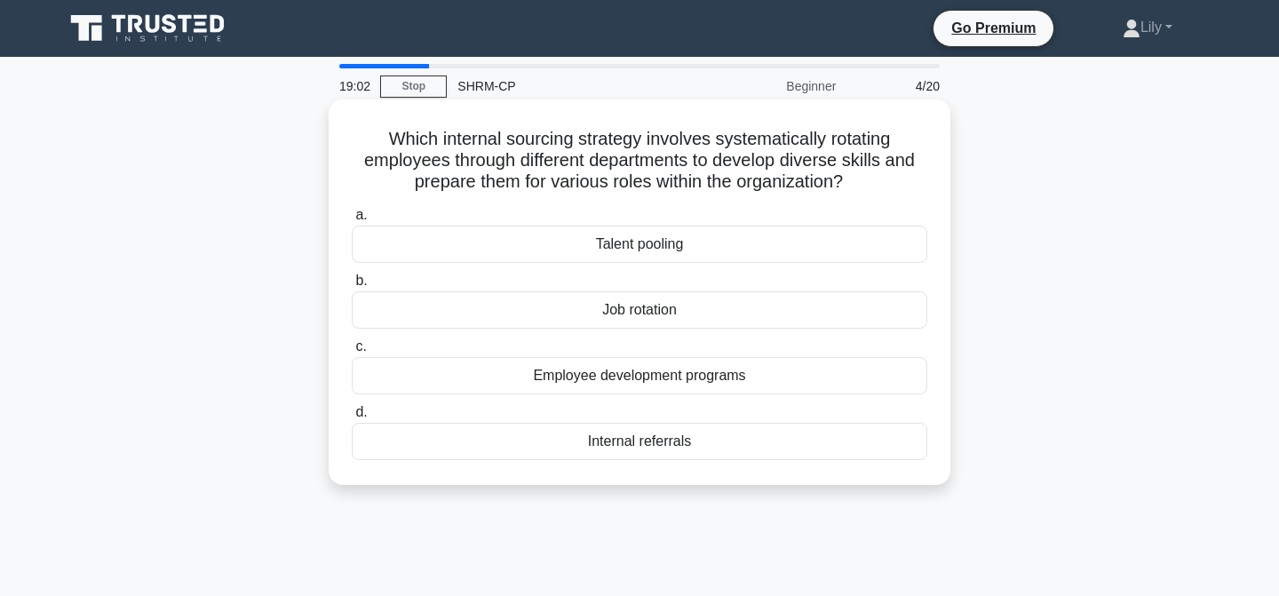
click at [648, 316] on div "Job rotation" at bounding box center [640, 309] width 576 height 37
click at [352, 287] on input "b. Job rotation" at bounding box center [352, 281] width 0 height 12
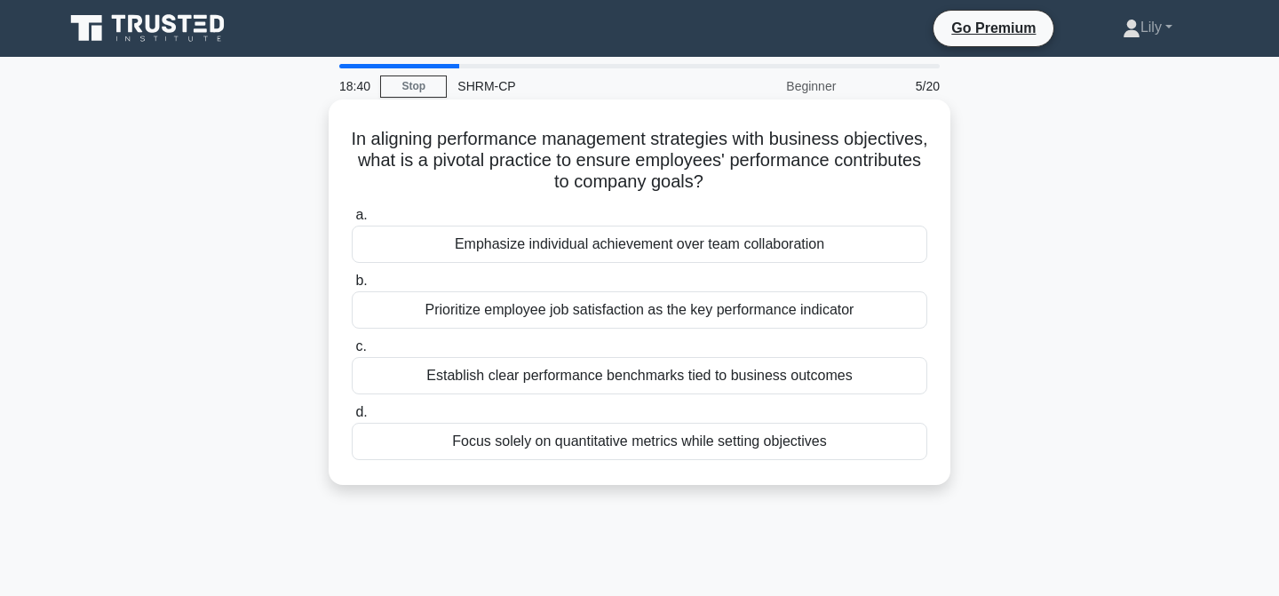
click at [851, 386] on div "Establish clear performance benchmarks tied to business outcomes" at bounding box center [640, 375] width 576 height 37
click at [352, 353] on input "c. Establish clear performance benchmarks tied to business outcomes" at bounding box center [352, 347] width 0 height 12
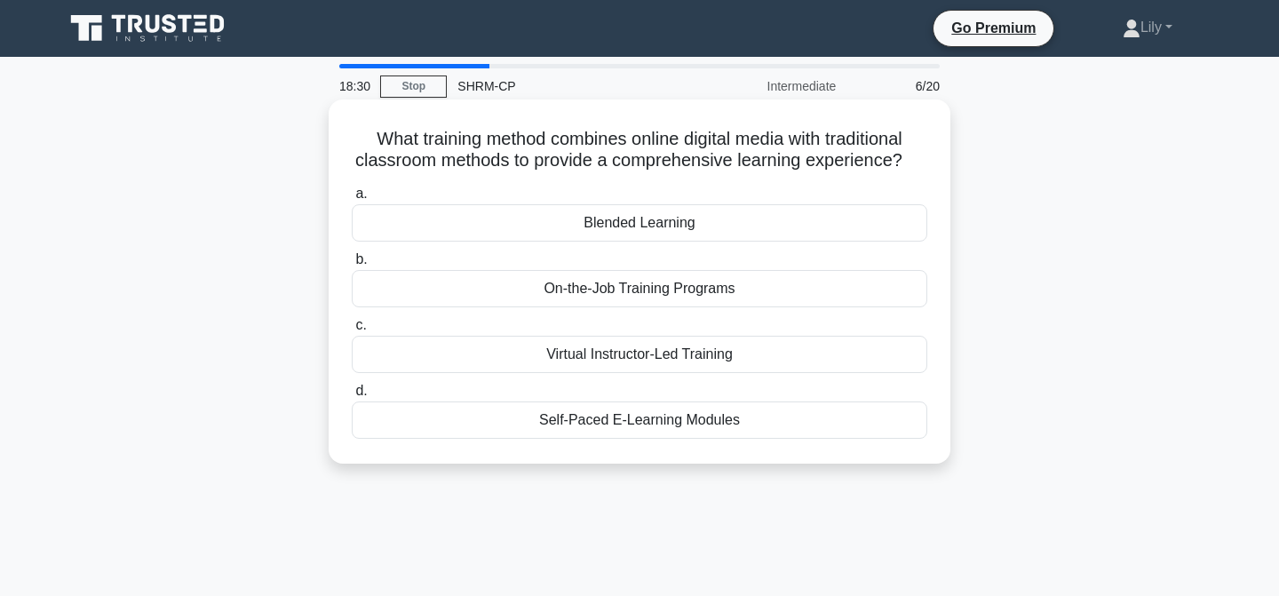
click at [803, 218] on div "Blended Learning" at bounding box center [640, 222] width 576 height 37
click at [352, 200] on input "a. Blended Learning" at bounding box center [352, 194] width 0 height 12
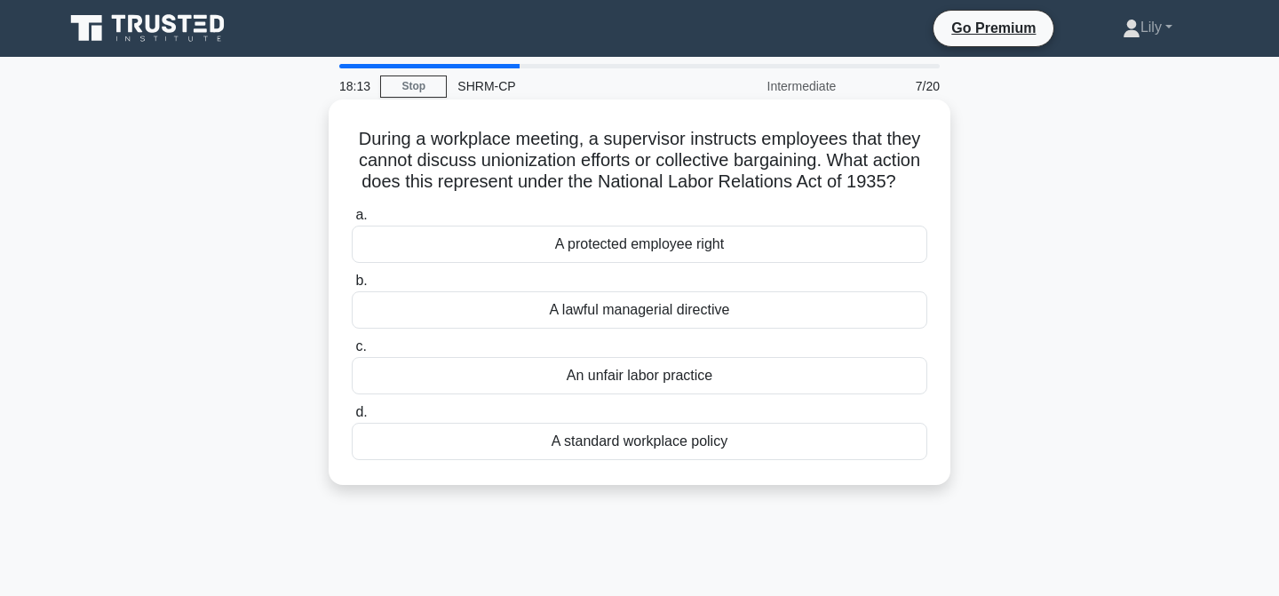
click at [759, 376] on div "An unfair labor practice" at bounding box center [640, 375] width 576 height 37
click at [352, 353] on input "c. An unfair labor practice" at bounding box center [352, 347] width 0 height 12
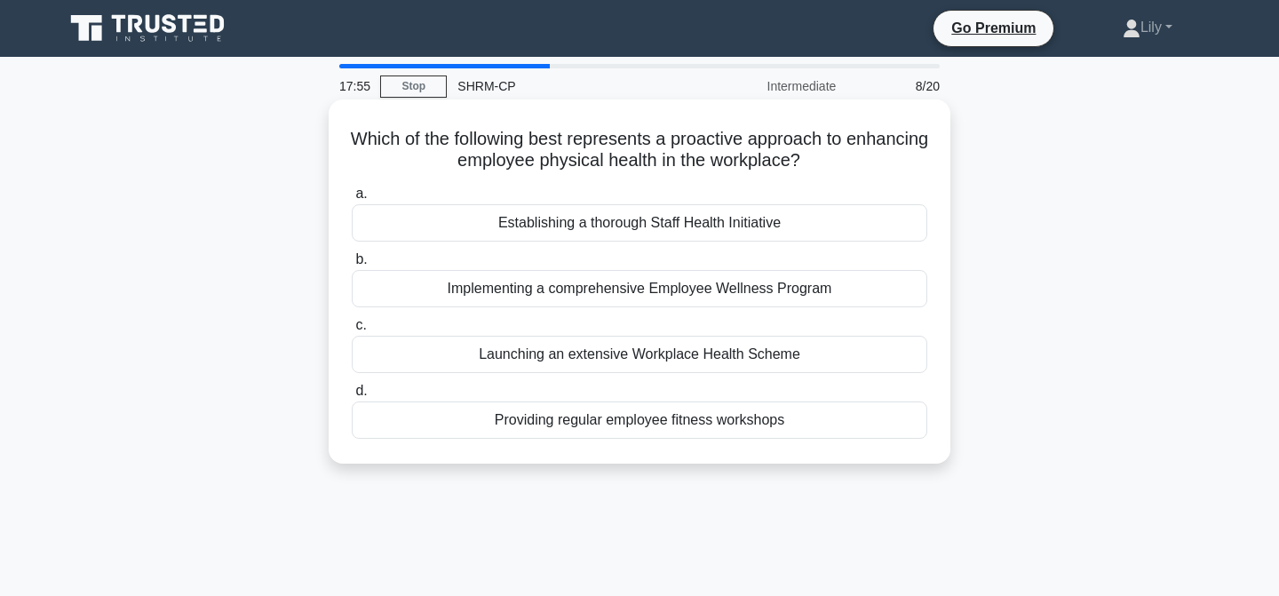
click at [833, 295] on div "Implementing a comprehensive Employee Wellness Program" at bounding box center [640, 288] width 576 height 37
click at [352, 266] on input "b. Implementing a comprehensive Employee Wellness Program" at bounding box center [352, 260] width 0 height 12
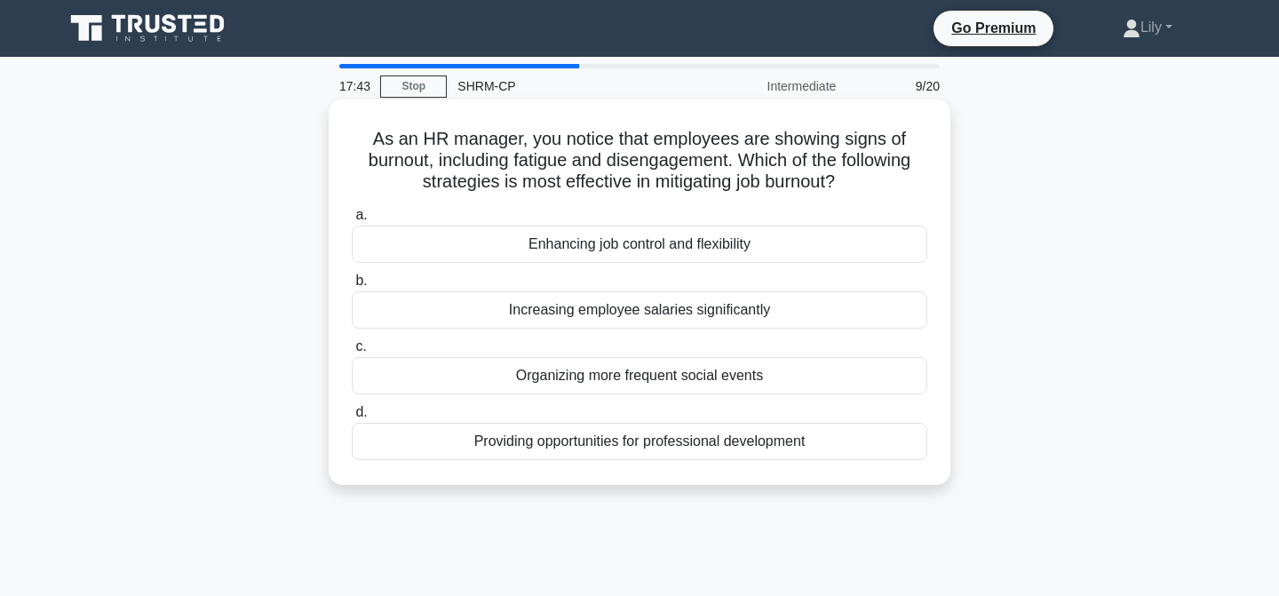
click at [712, 246] on div "Enhancing job control and flexibility" at bounding box center [640, 244] width 576 height 37
click at [352, 221] on input "a. Enhancing job control and flexibility" at bounding box center [352, 216] width 0 height 12
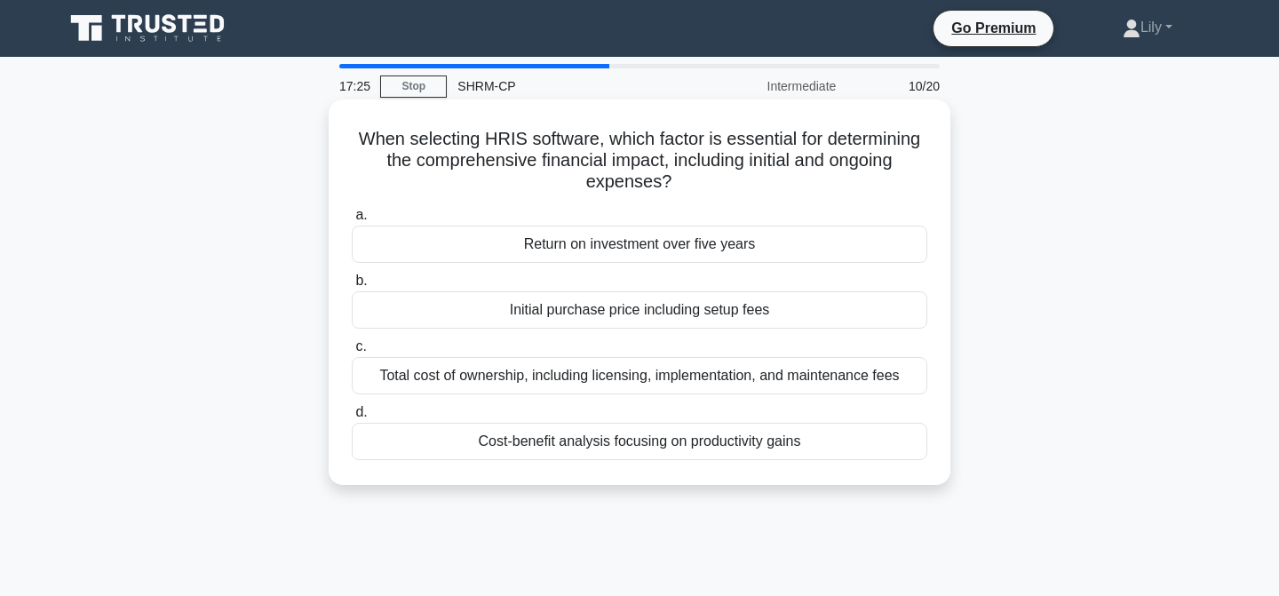
click at [756, 445] on div "Cost-benefit analysis focusing on productivity gains" at bounding box center [640, 441] width 576 height 37
click at [352, 418] on input "d. Cost-benefit analysis focusing on productivity gains" at bounding box center [352, 413] width 0 height 12
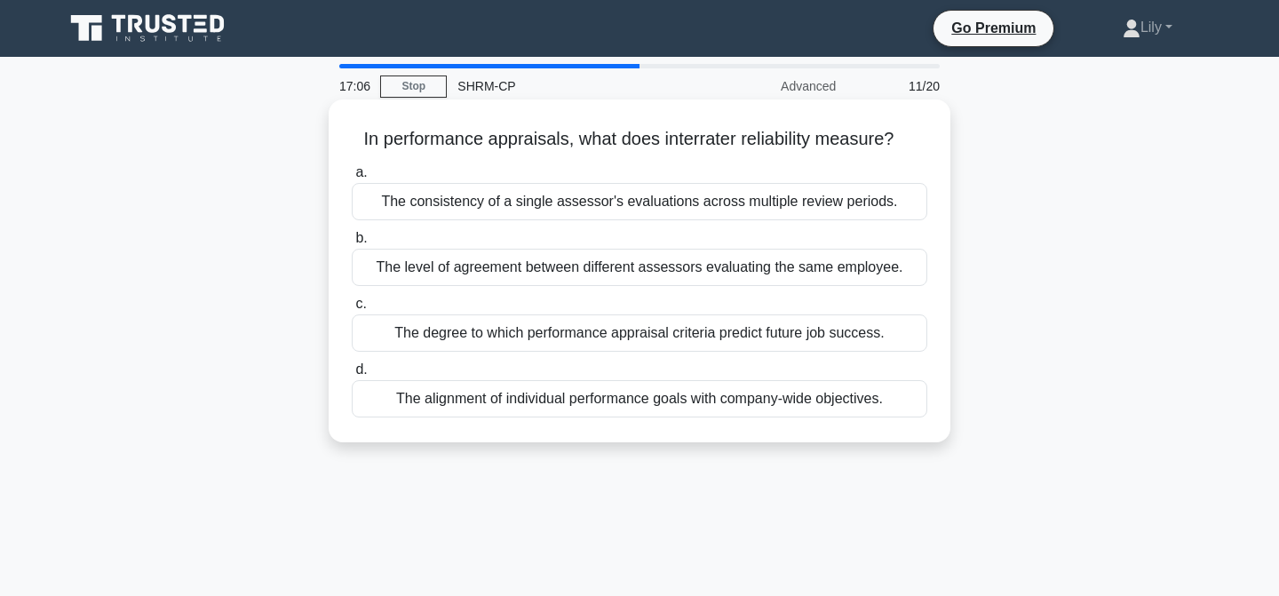
click at [876, 268] on div "The level of agreement between different assessors evaluating the same employee." at bounding box center [640, 267] width 576 height 37
click at [352, 244] on input "b. The level of agreement between different assessors evaluating the same emplo…" at bounding box center [352, 239] width 0 height 12
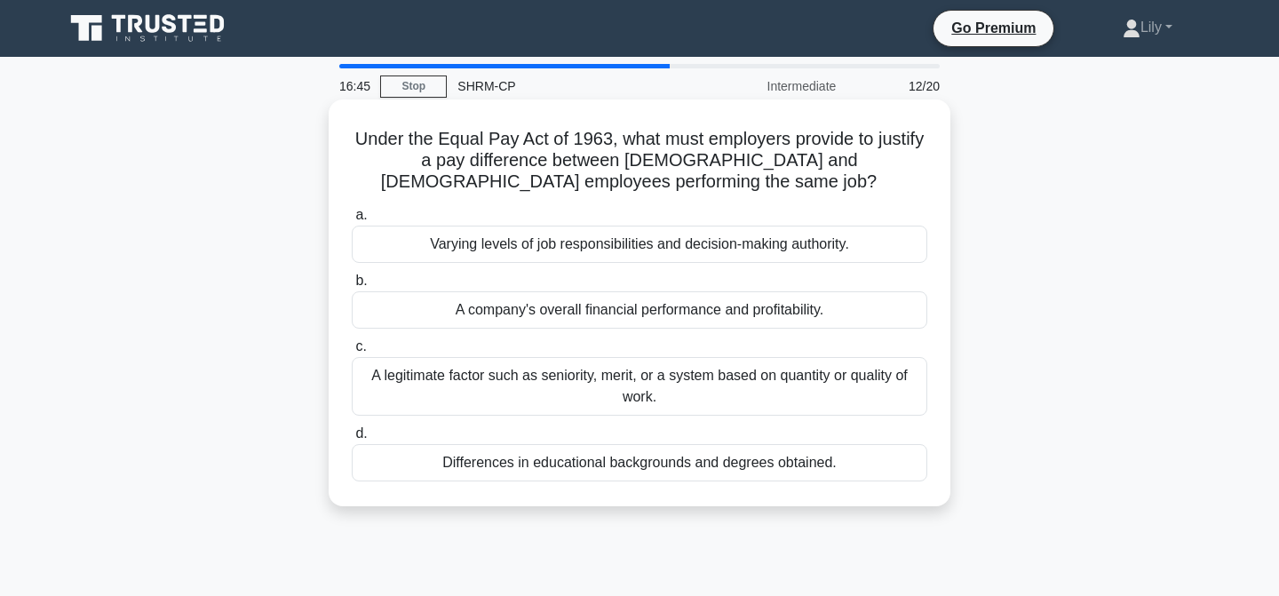
click at [799, 400] on div "A legitimate factor such as seniority, merit, or a system based on quantity or …" at bounding box center [640, 386] width 576 height 59
click at [352, 353] on input "c. A legitimate factor such as seniority, merit, or a system based on quantity …" at bounding box center [352, 347] width 0 height 12
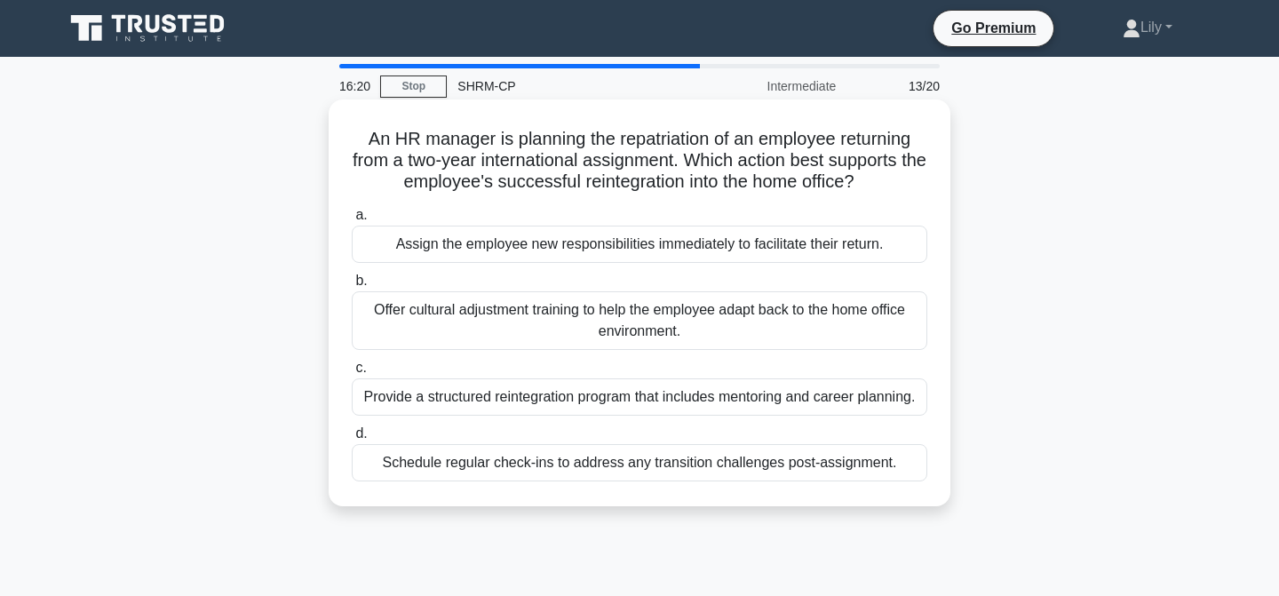
click at [811, 404] on div "Provide a structured reintegration program that includes mentoring and career p…" at bounding box center [640, 396] width 576 height 37
click at [352, 374] on input "c. Provide a structured reintegration program that includes mentoring and caree…" at bounding box center [352, 368] width 0 height 12
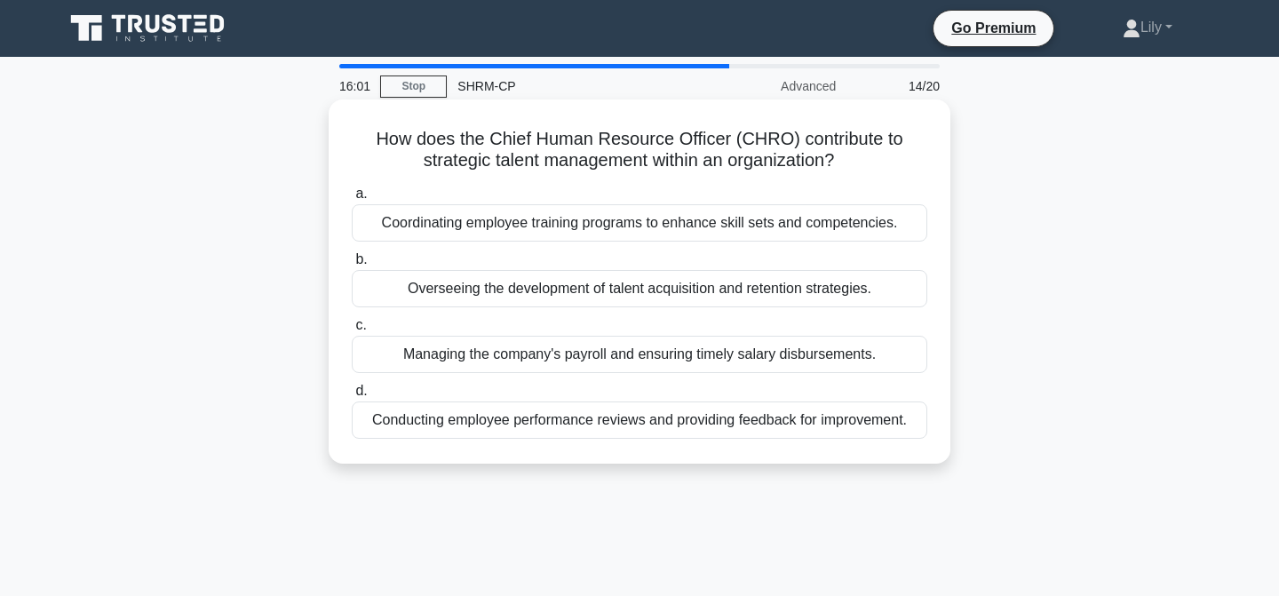
click at [802, 290] on div "Overseeing the development of talent acquisition and retention strategies." at bounding box center [640, 288] width 576 height 37
click at [352, 266] on input "b. Overseeing the development of talent acquisition and retention strategies." at bounding box center [352, 260] width 0 height 12
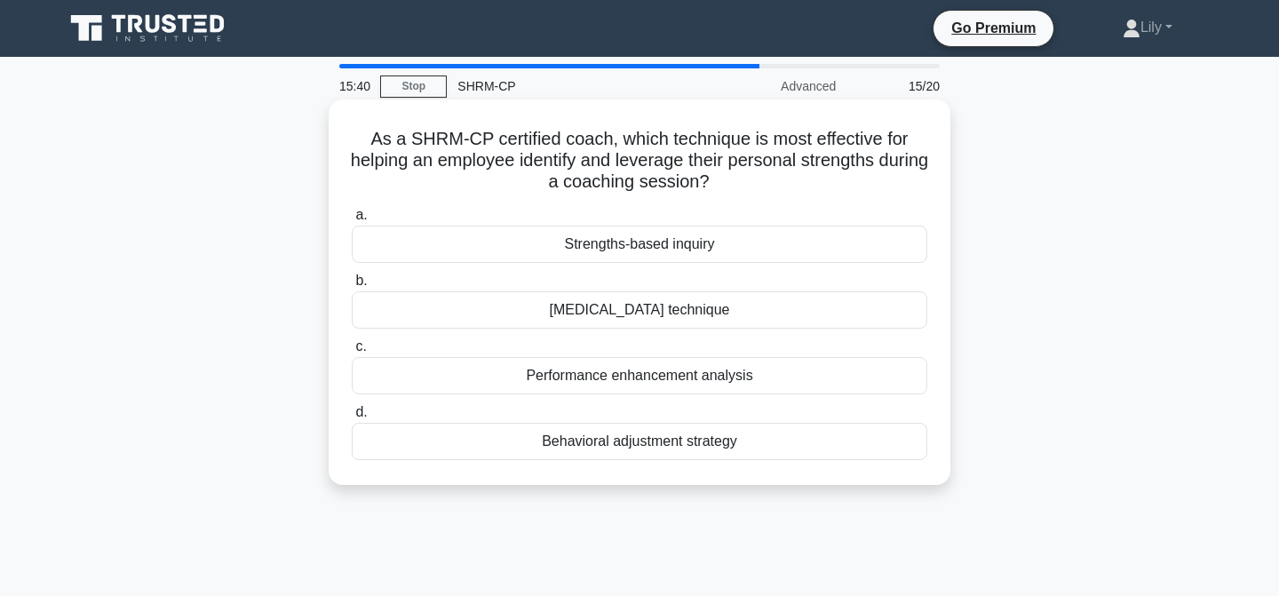
click at [830, 237] on div "Strengths-based inquiry" at bounding box center [640, 244] width 576 height 37
click at [352, 221] on input "a. Strengths-based inquiry" at bounding box center [352, 216] width 0 height 12
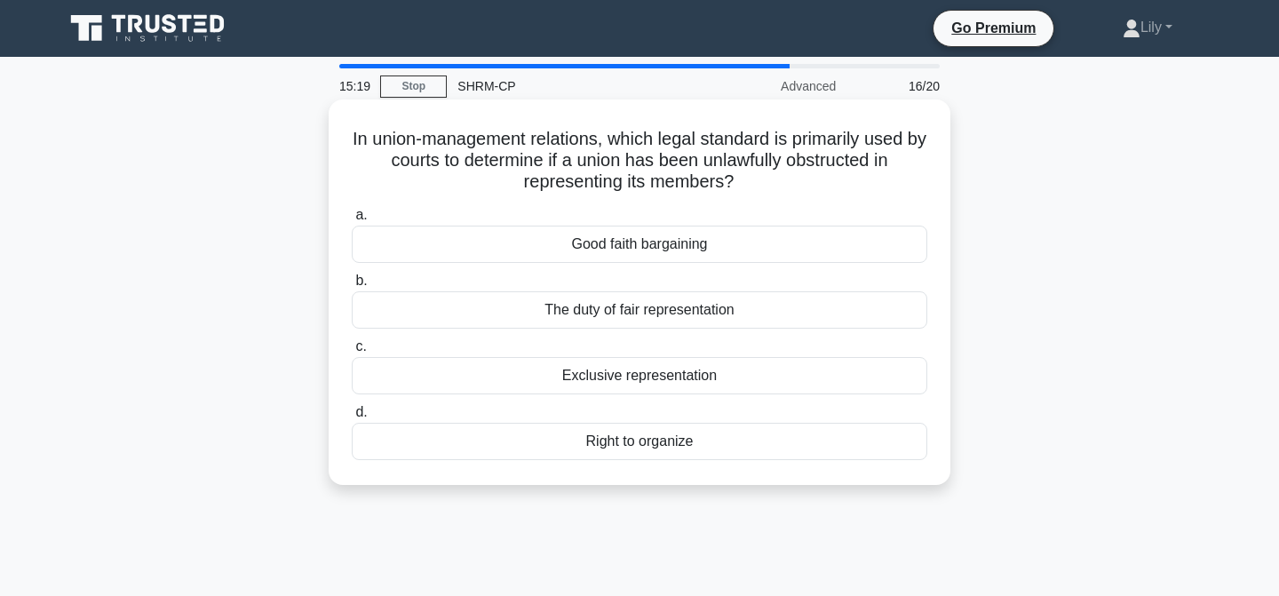
click at [820, 258] on div "Good faith bargaining" at bounding box center [640, 244] width 576 height 37
click at [352, 221] on input "a. Good faith bargaining" at bounding box center [352, 216] width 0 height 12
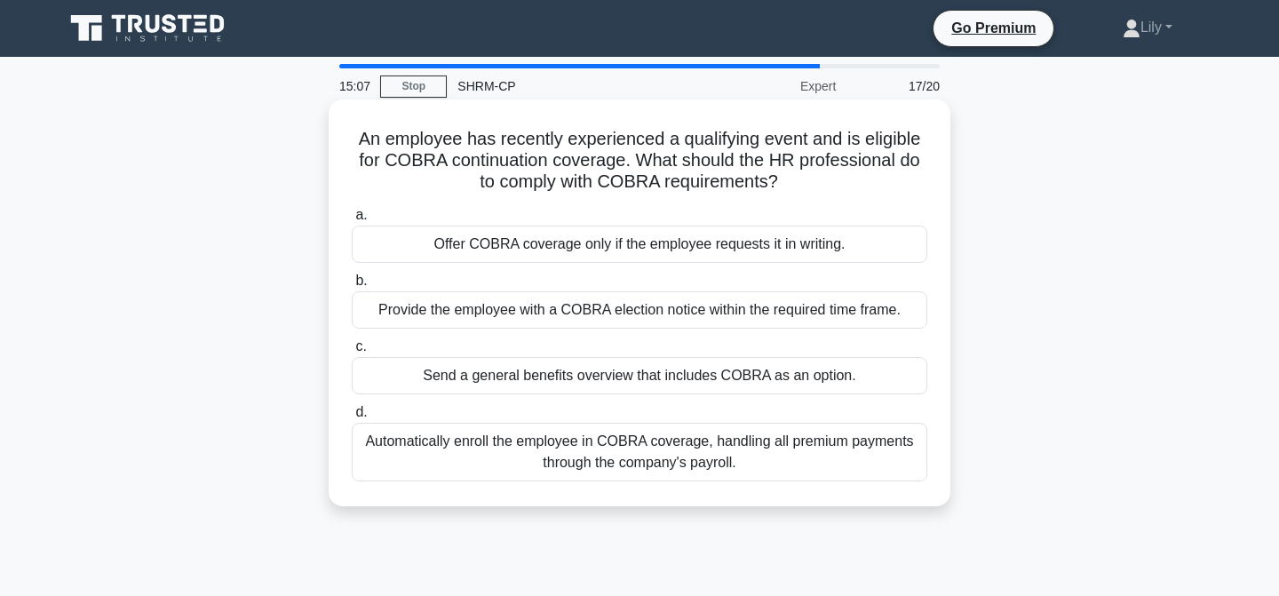
click at [886, 310] on div "Provide the employee with a COBRA election notice within the required time fram…" at bounding box center [640, 309] width 576 height 37
click at [352, 287] on input "b. Provide the employee with a COBRA election notice within the required time f…" at bounding box center [352, 281] width 0 height 12
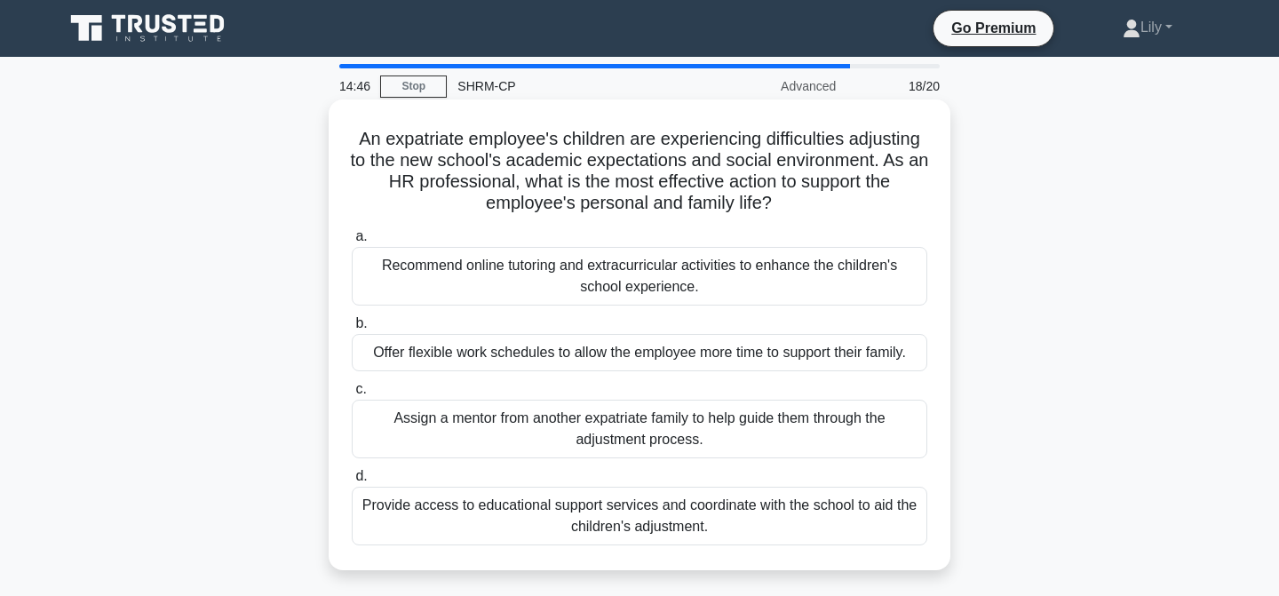
click at [787, 515] on div "Provide access to educational support services and coordinate with the school t…" at bounding box center [640, 516] width 576 height 59
click at [352, 482] on input "d. Provide access to educational support services and coordinate with the schoo…" at bounding box center [352, 477] width 0 height 12
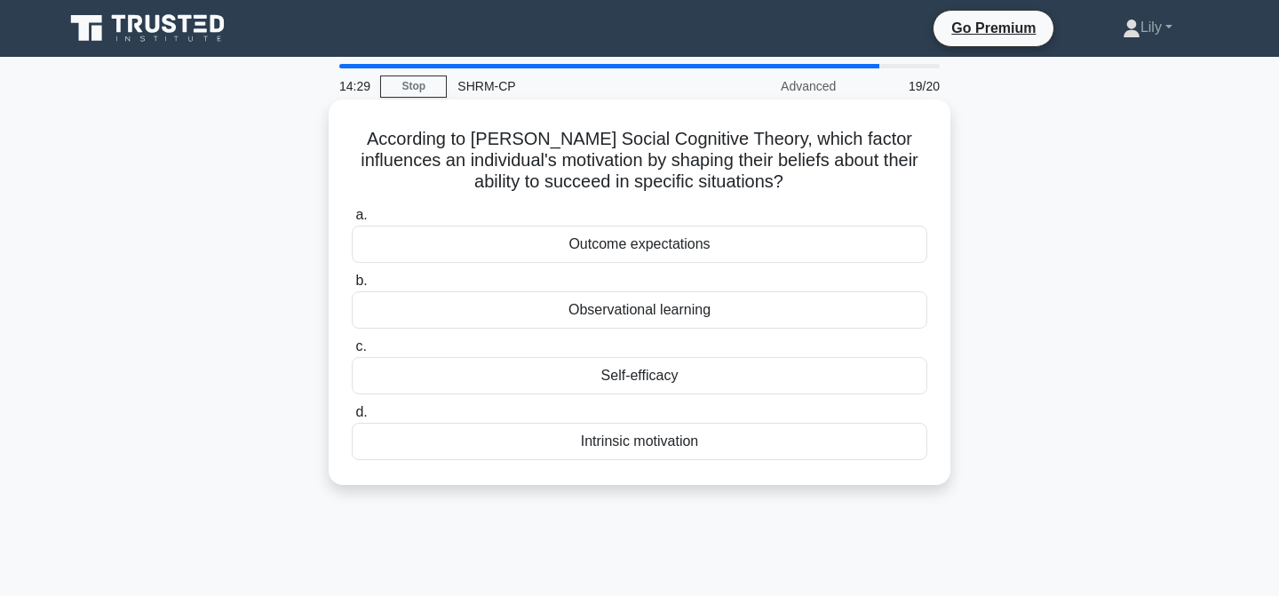
click at [854, 383] on div "Self-efficacy" at bounding box center [640, 375] width 576 height 37
click at [352, 353] on input "c. Self-efficacy" at bounding box center [352, 347] width 0 height 12
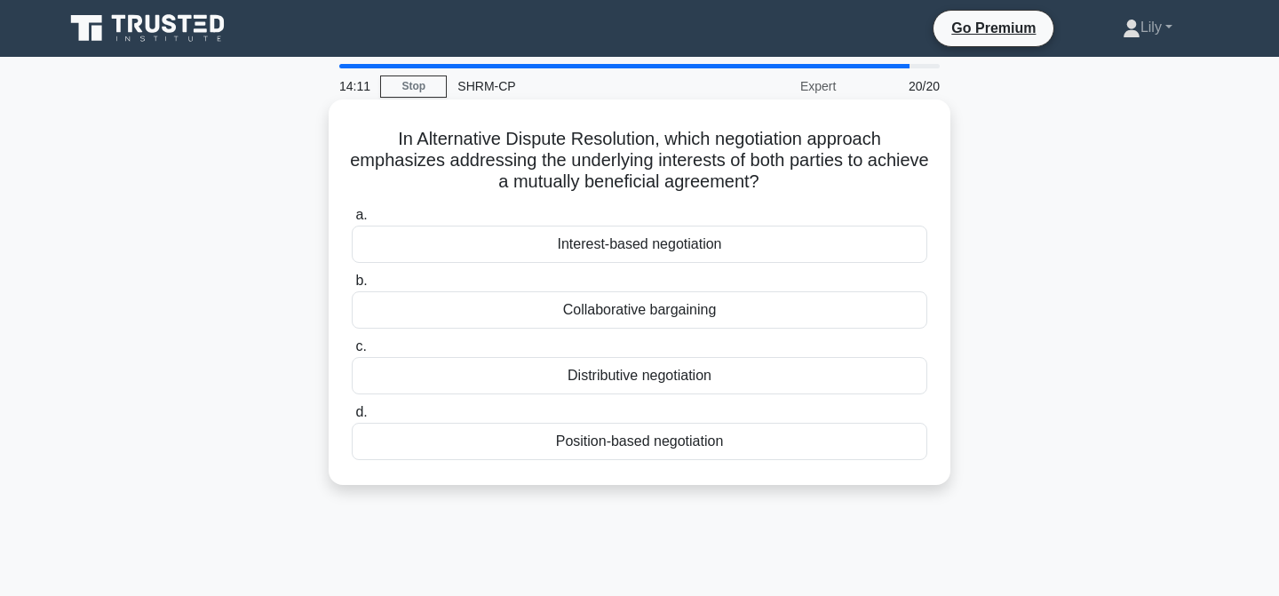
click at [757, 314] on div "Collaborative bargaining" at bounding box center [640, 309] width 576 height 37
click at [352, 287] on input "b. Collaborative bargaining" at bounding box center [352, 281] width 0 height 12
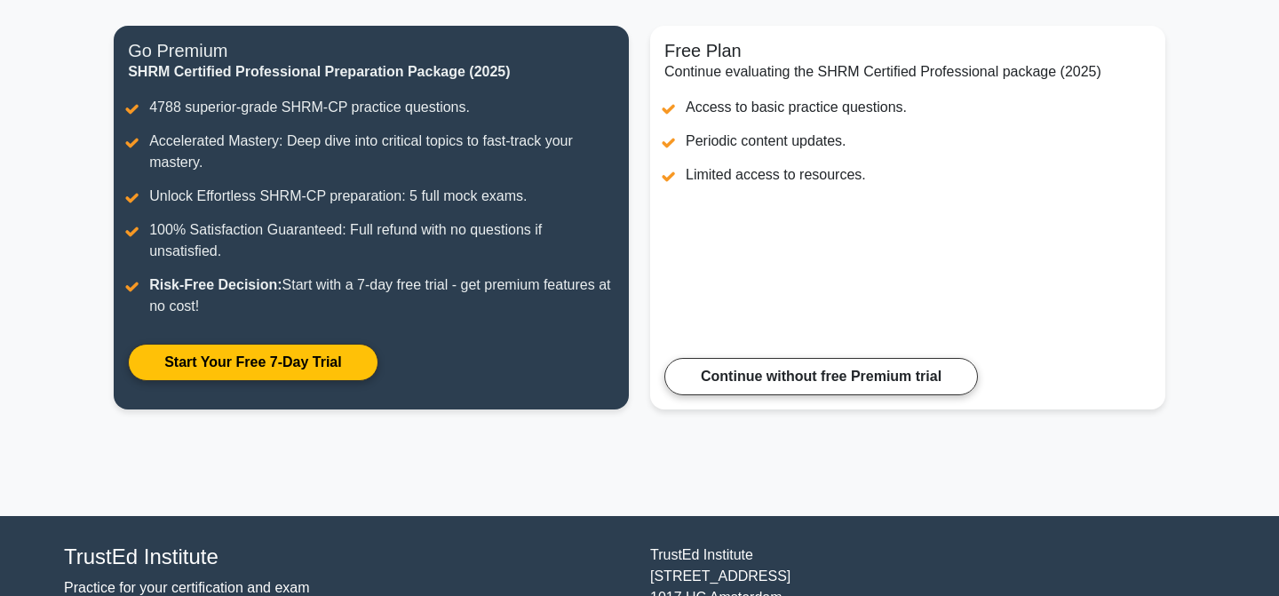
scroll to position [216, 0]
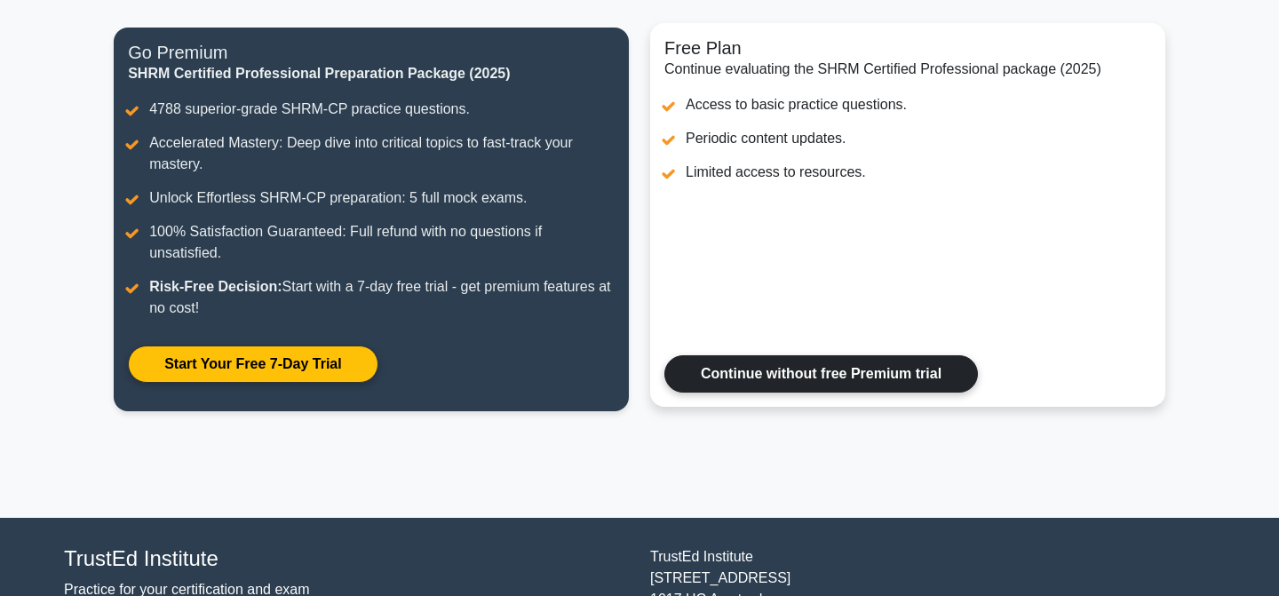
click at [750, 366] on link "Continue without free Premium trial" at bounding box center [821, 373] width 314 height 37
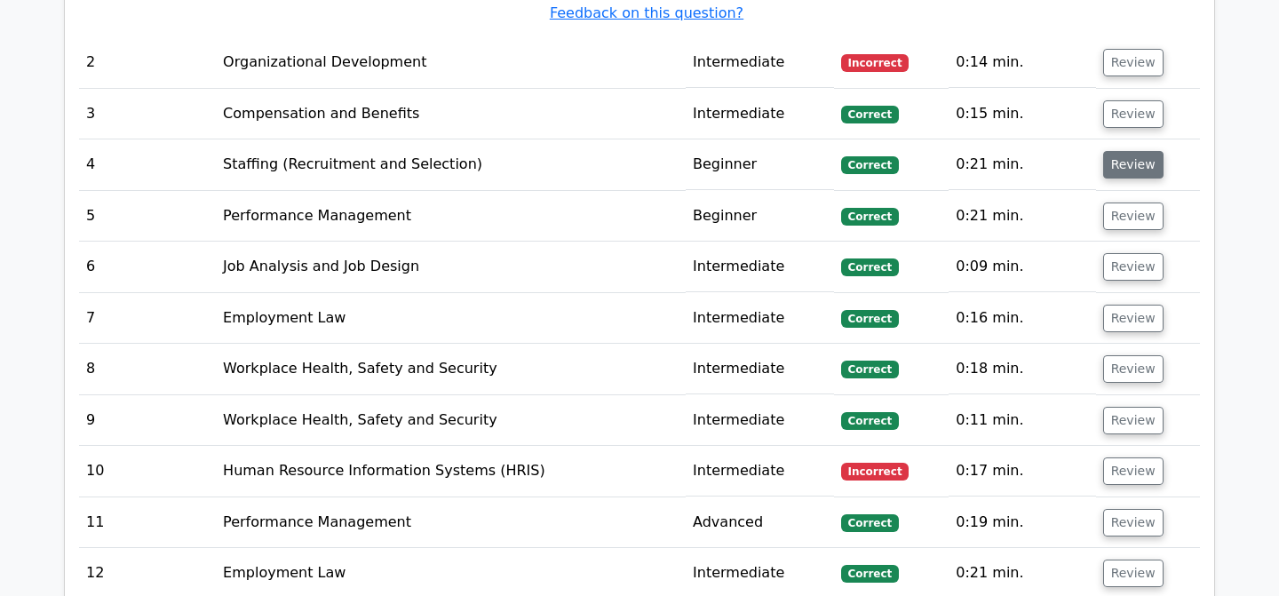
scroll to position [2542, 0]
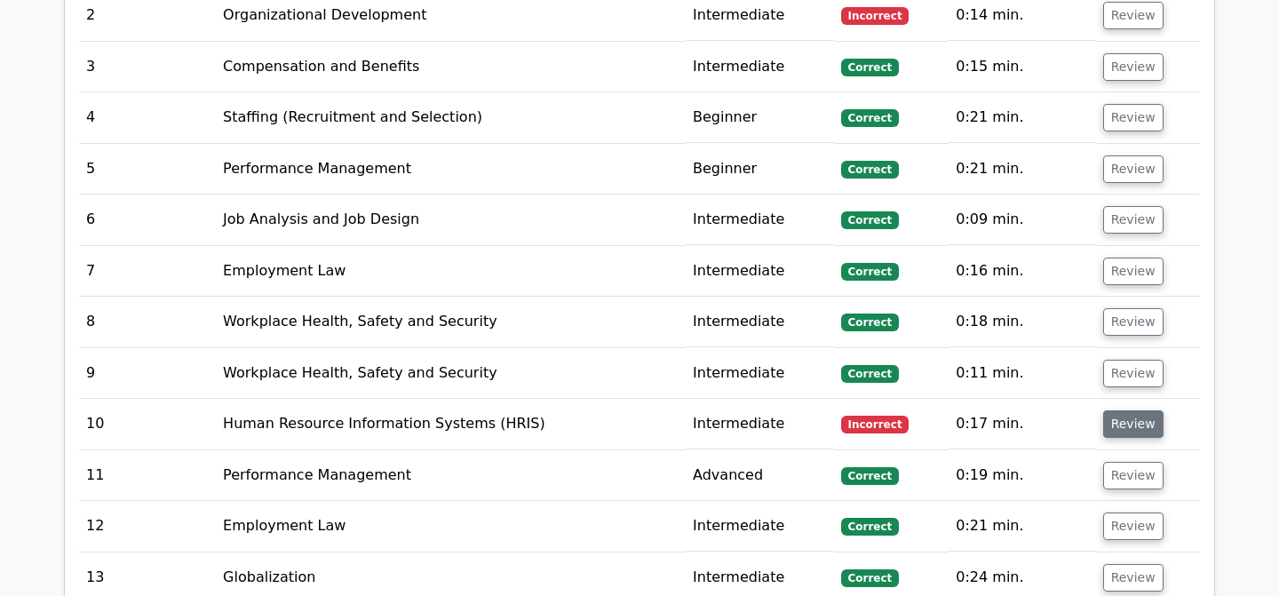
click at [1129, 410] on button "Review" at bounding box center [1133, 424] width 60 height 28
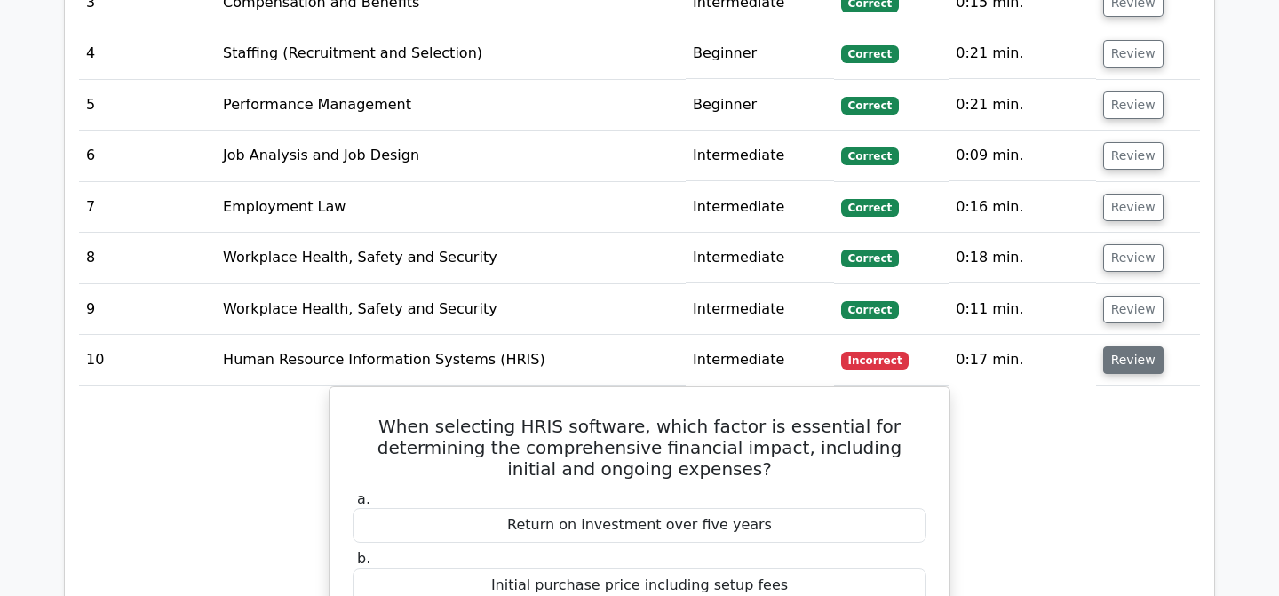
click at [1125, 346] on button "Review" at bounding box center [1133, 360] width 60 height 28
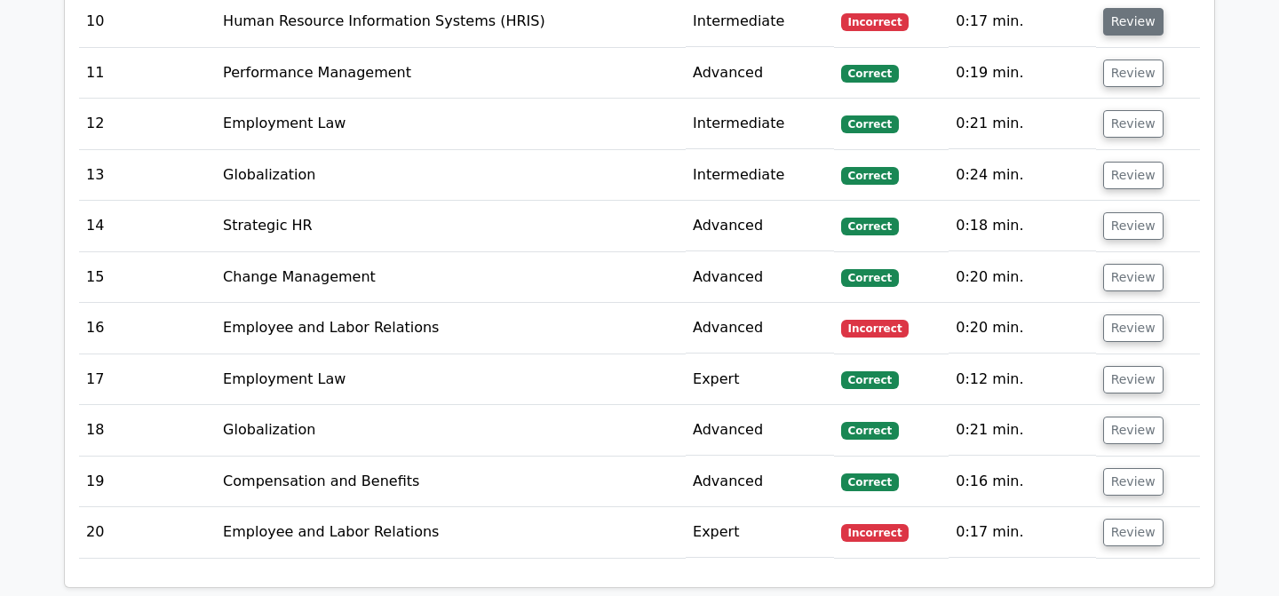
scroll to position [2951, 0]
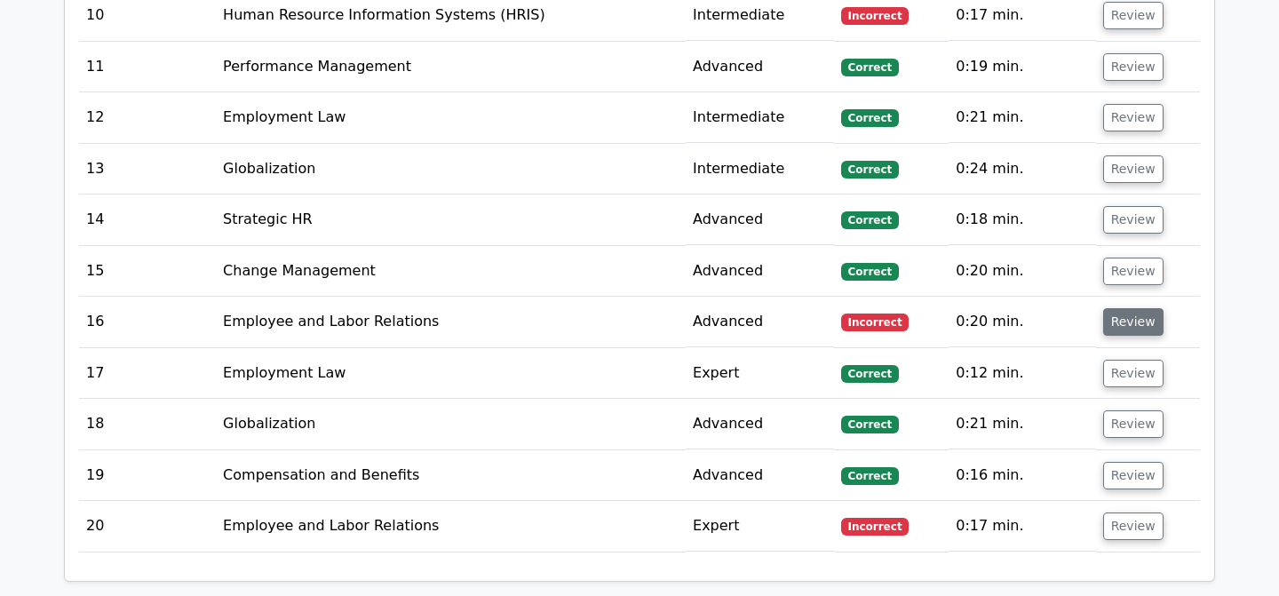
click at [1121, 308] on button "Review" at bounding box center [1133, 322] width 60 height 28
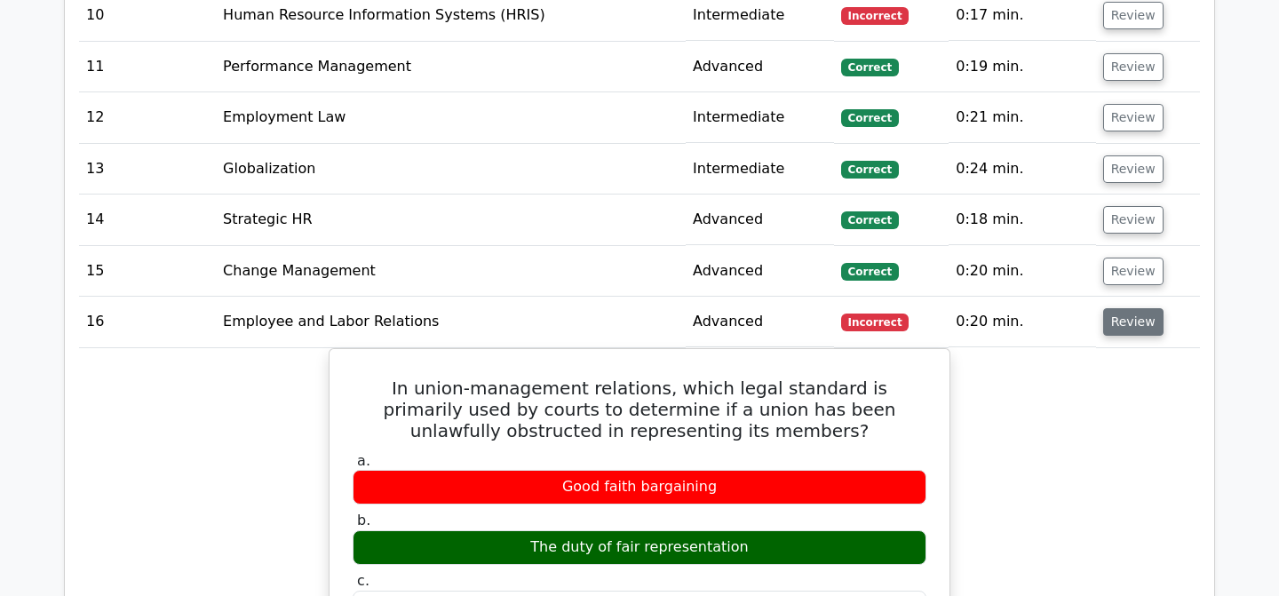
click at [1121, 308] on button "Review" at bounding box center [1133, 322] width 60 height 28
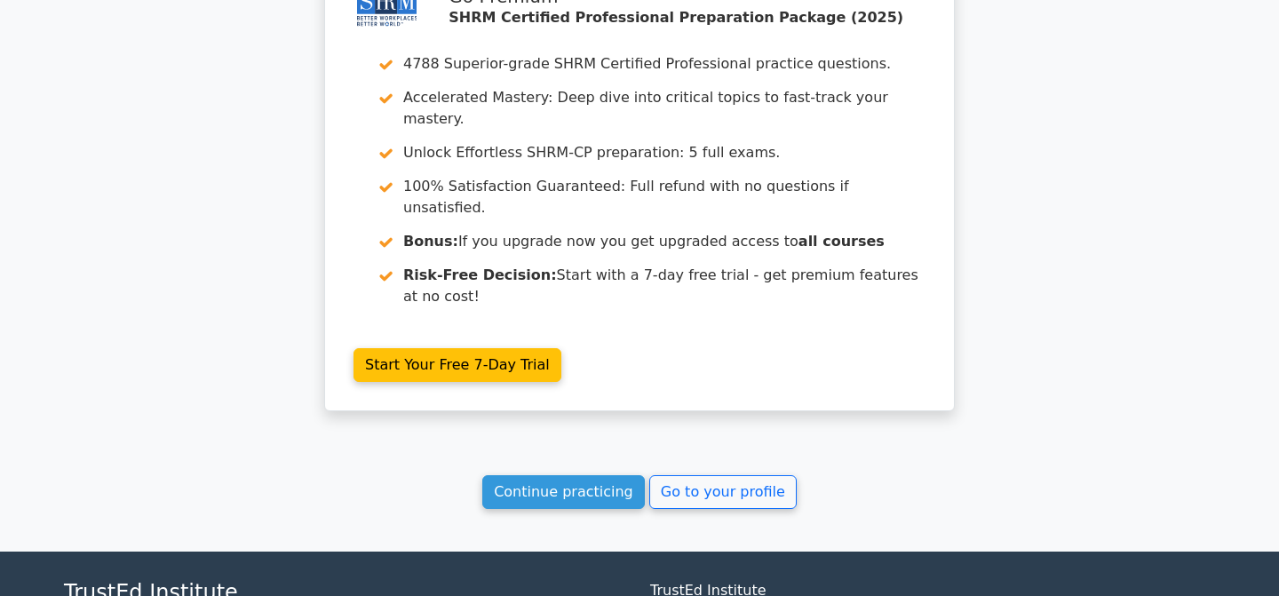
scroll to position [3662, 0]
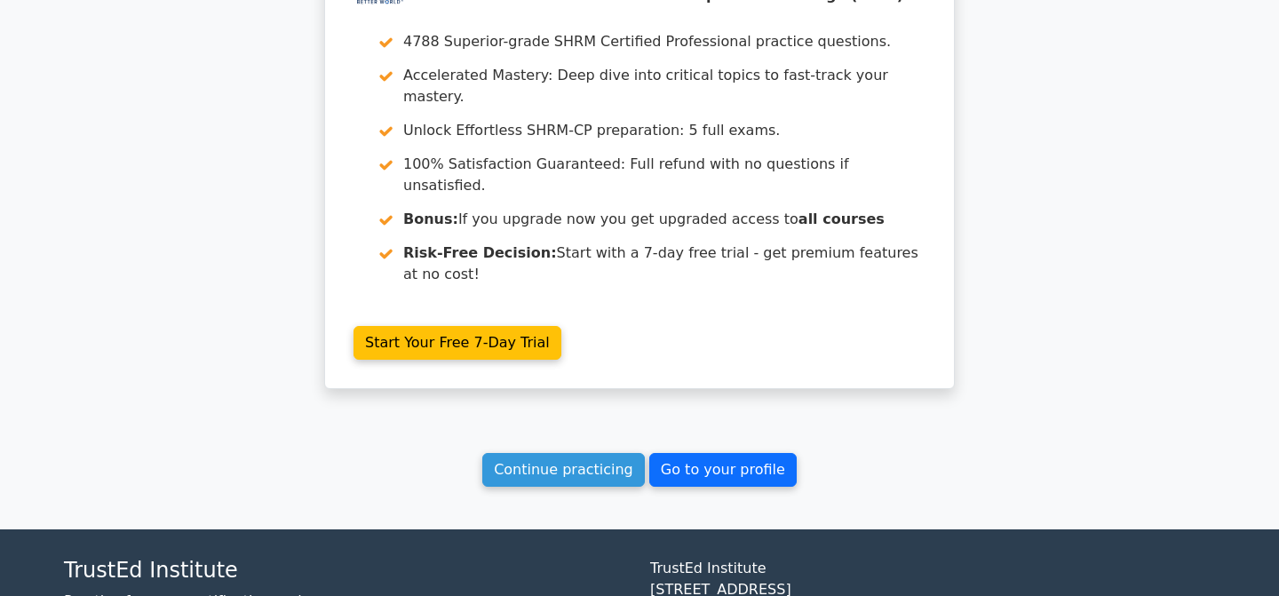
click at [746, 453] on link "Go to your profile" at bounding box center [722, 470] width 147 height 34
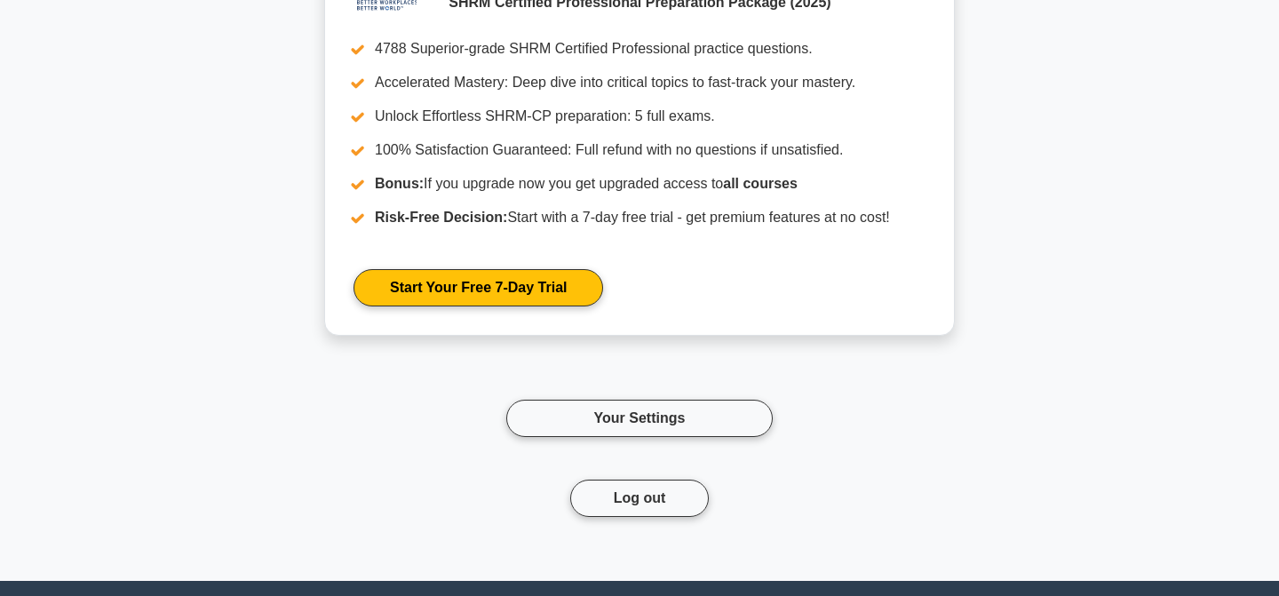
scroll to position [1962, 0]
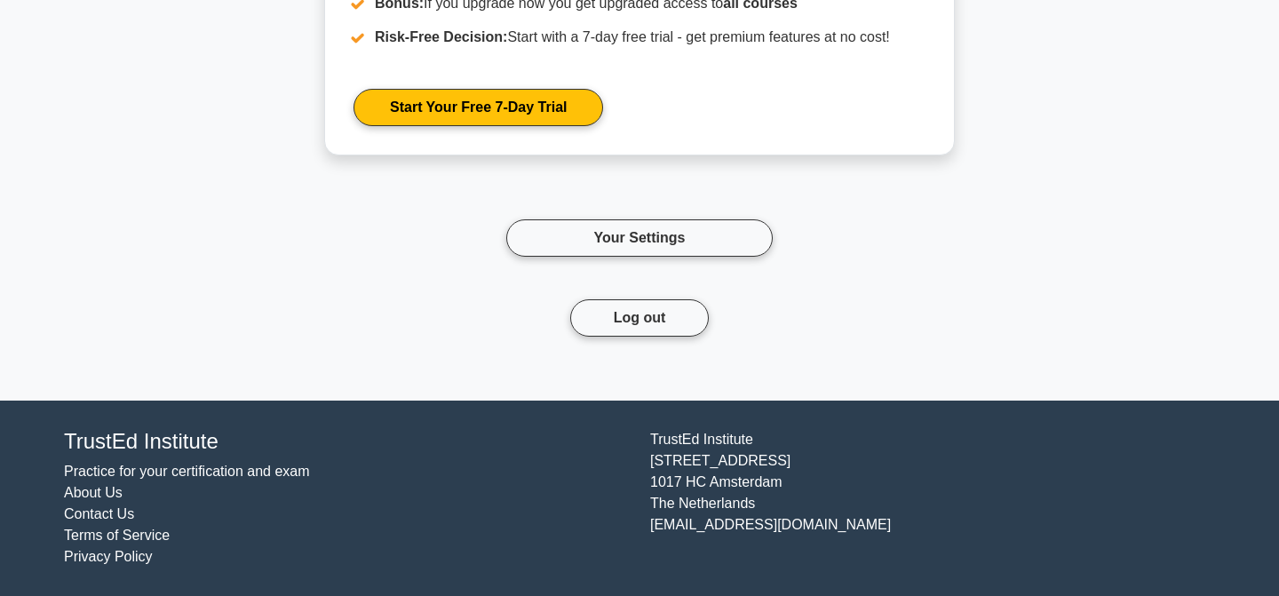
click at [1031, 293] on div "Your Settings" at bounding box center [639, 238] width 1172 height 123
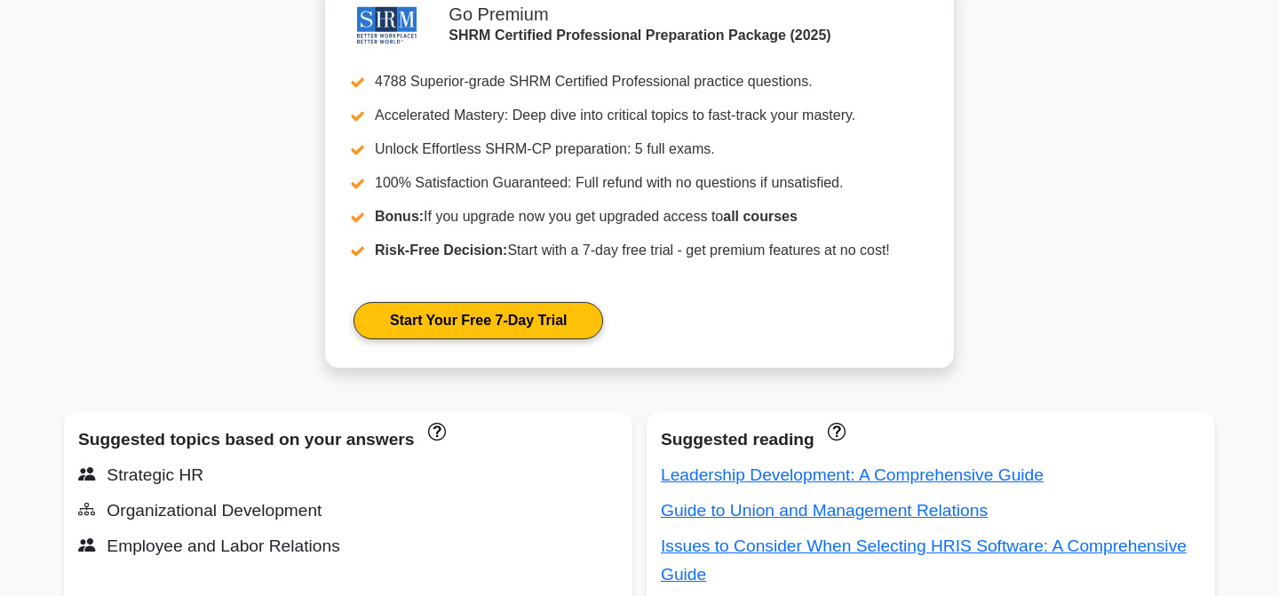
scroll to position [0, 0]
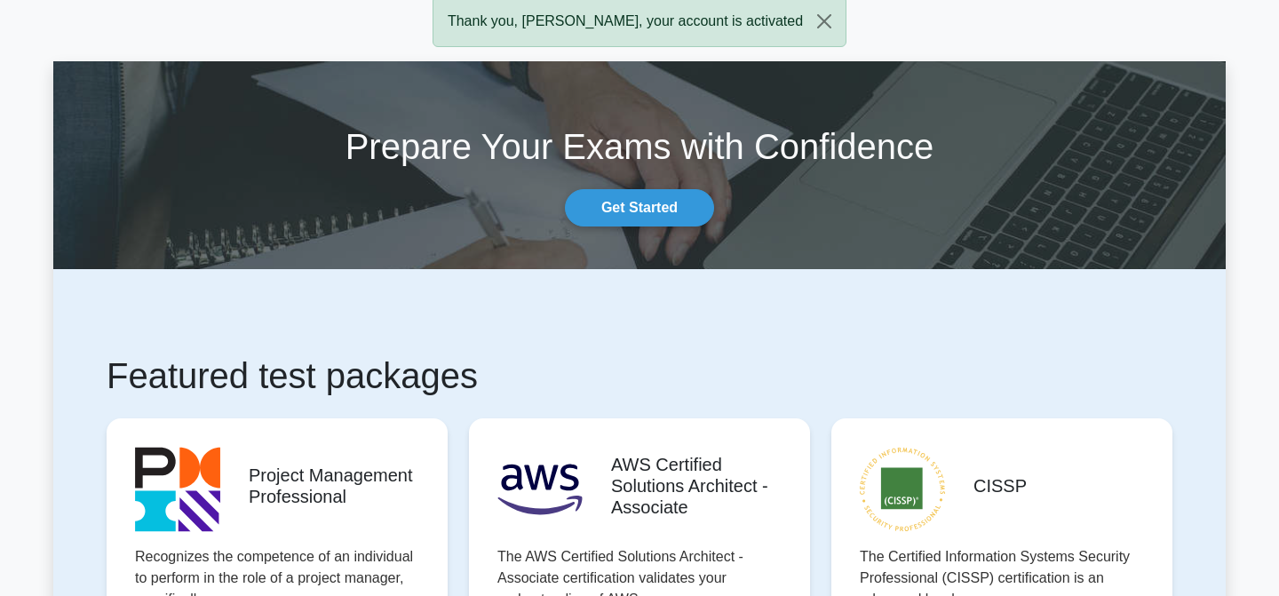
scroll to position [63, 0]
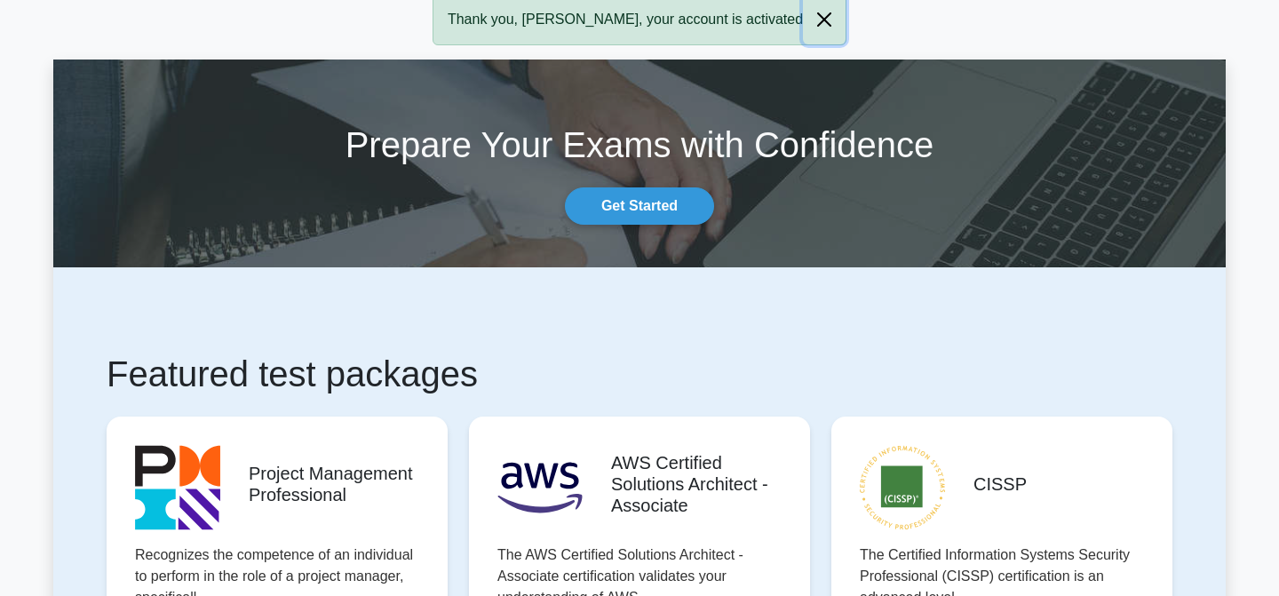
click at [803, 26] on button "Close" at bounding box center [824, 20] width 43 height 50
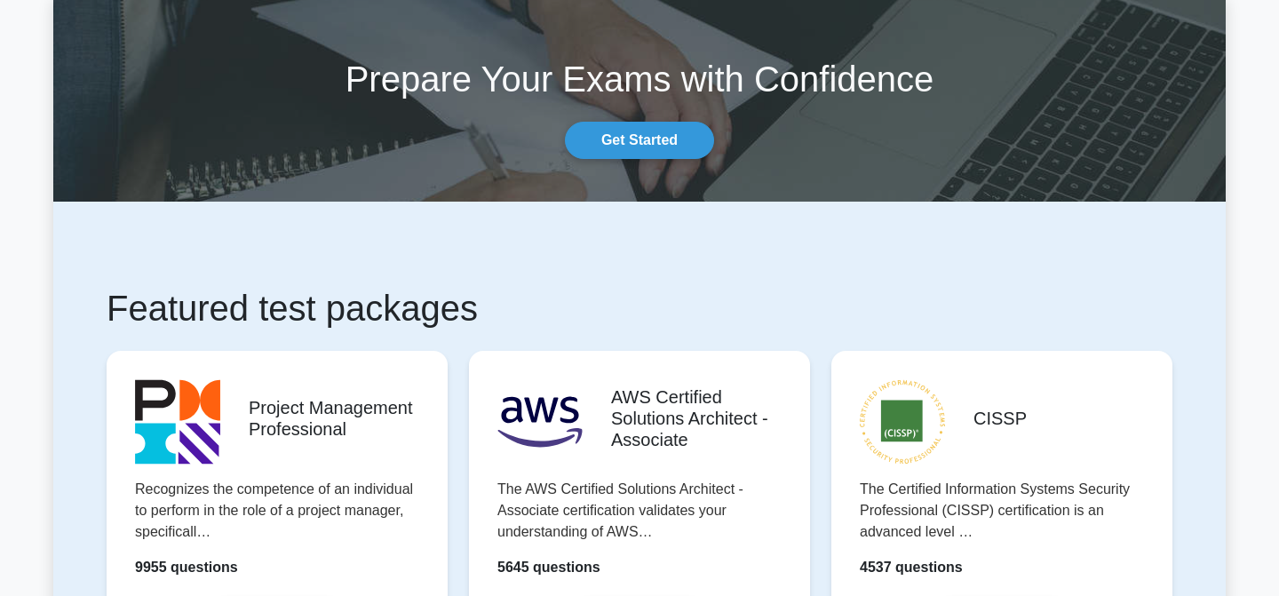
scroll to position [0, 0]
